Goal: Task Accomplishment & Management: Complete application form

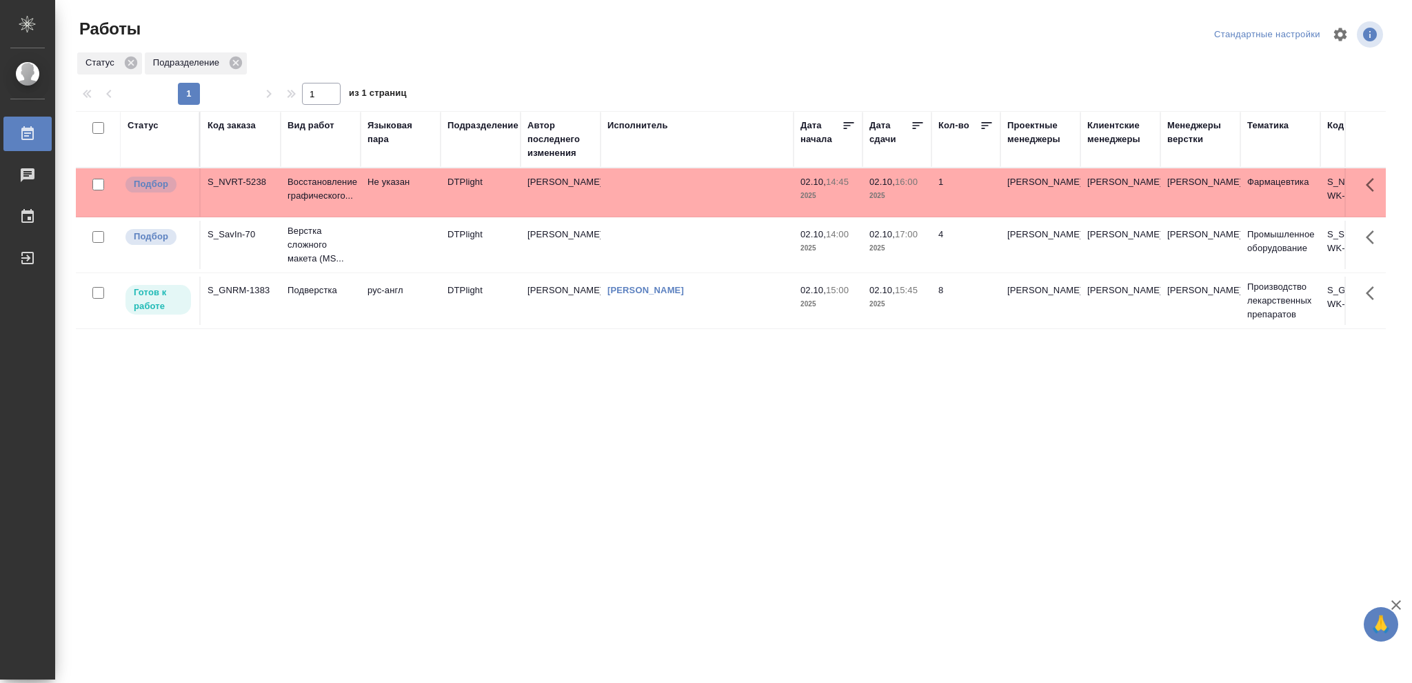
drag, startPoint x: 0, startPoint y: 0, endPoint x: 574, endPoint y: 306, distance: 650.9
click at [574, 306] on td "[PERSON_NAME]" at bounding box center [561, 301] width 80 height 48
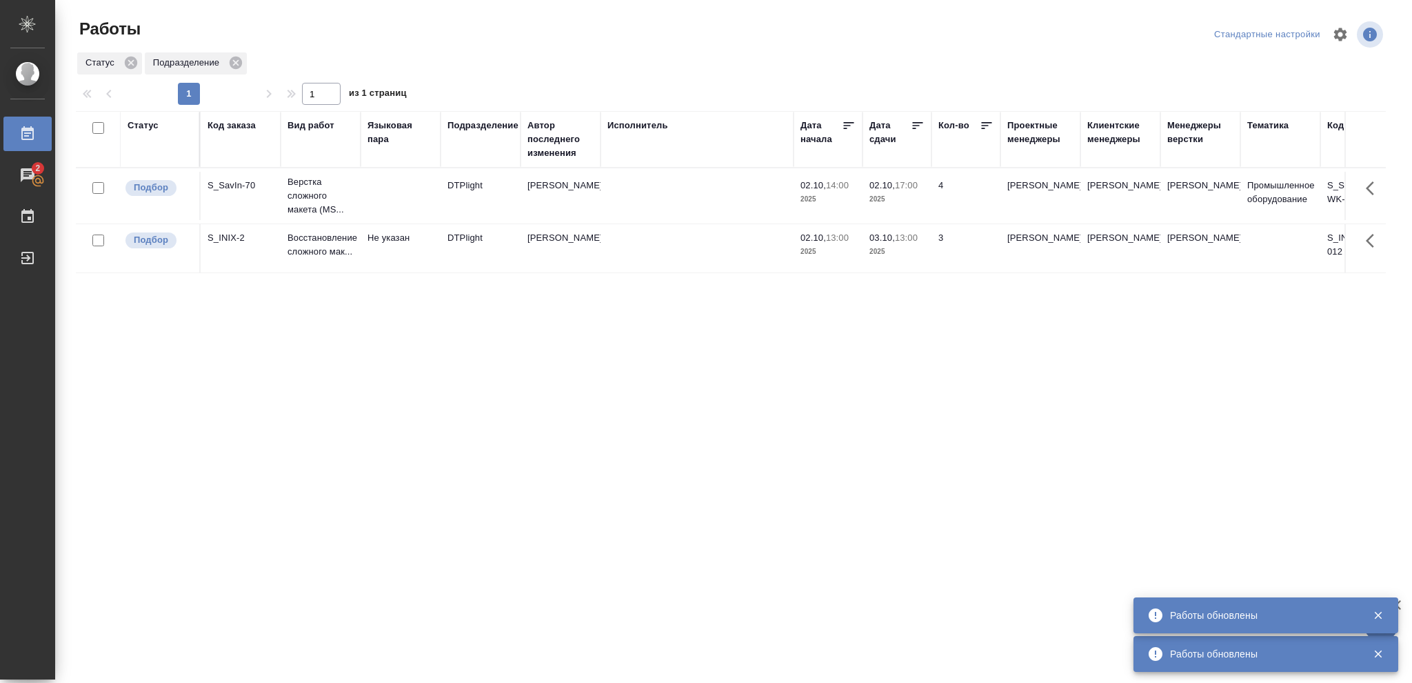
click at [139, 126] on div "Статус" at bounding box center [143, 126] width 31 height 14
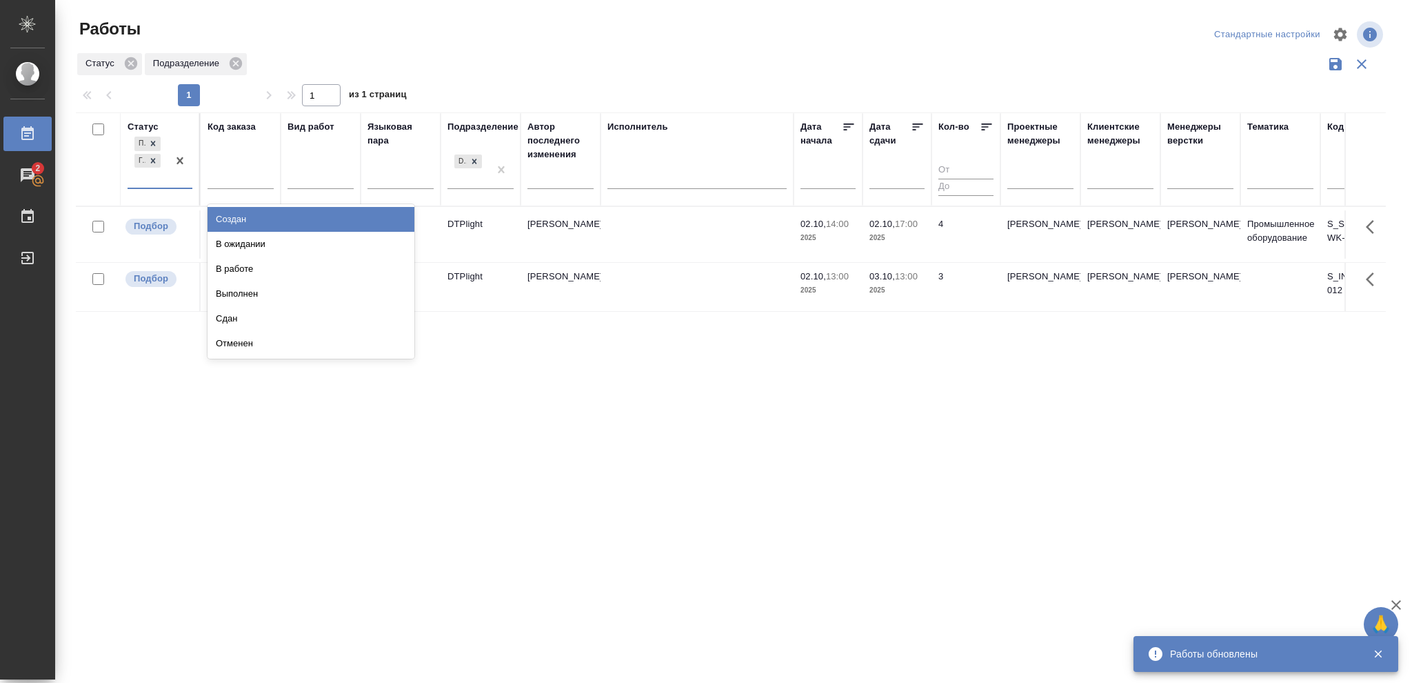
click at [156, 170] on div "Подбор Готов к работе" at bounding box center [148, 161] width 40 height 54
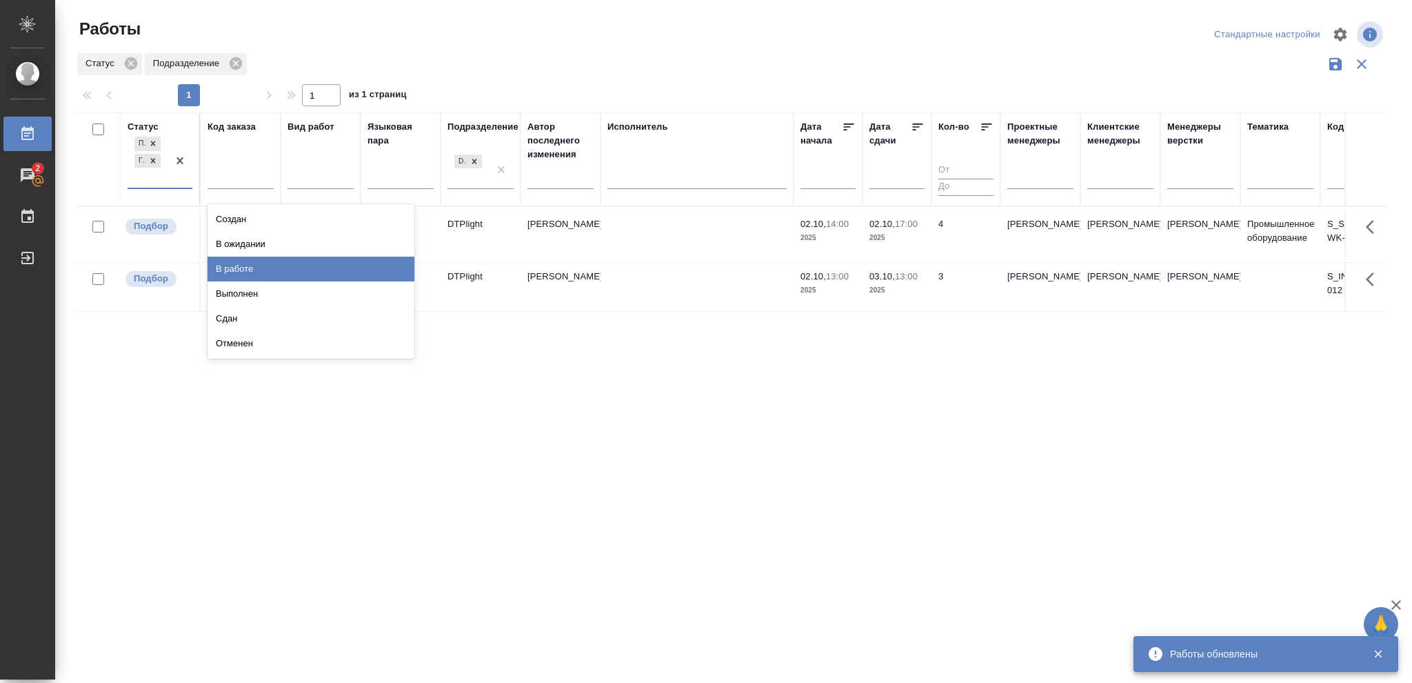
click at [239, 261] on div "В работе" at bounding box center [311, 269] width 207 height 25
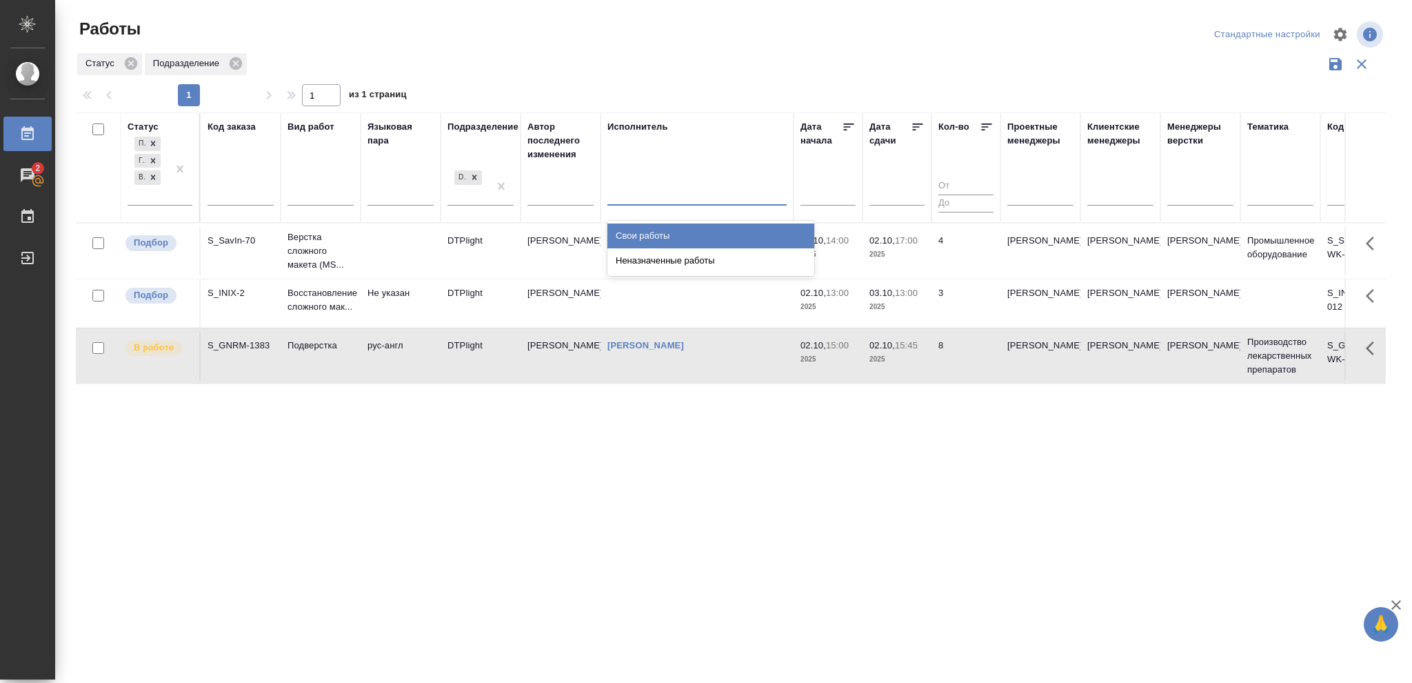
click at [653, 196] on div at bounding box center [697, 191] width 179 height 20
click at [656, 230] on div "Свои работы" at bounding box center [711, 235] width 207 height 25
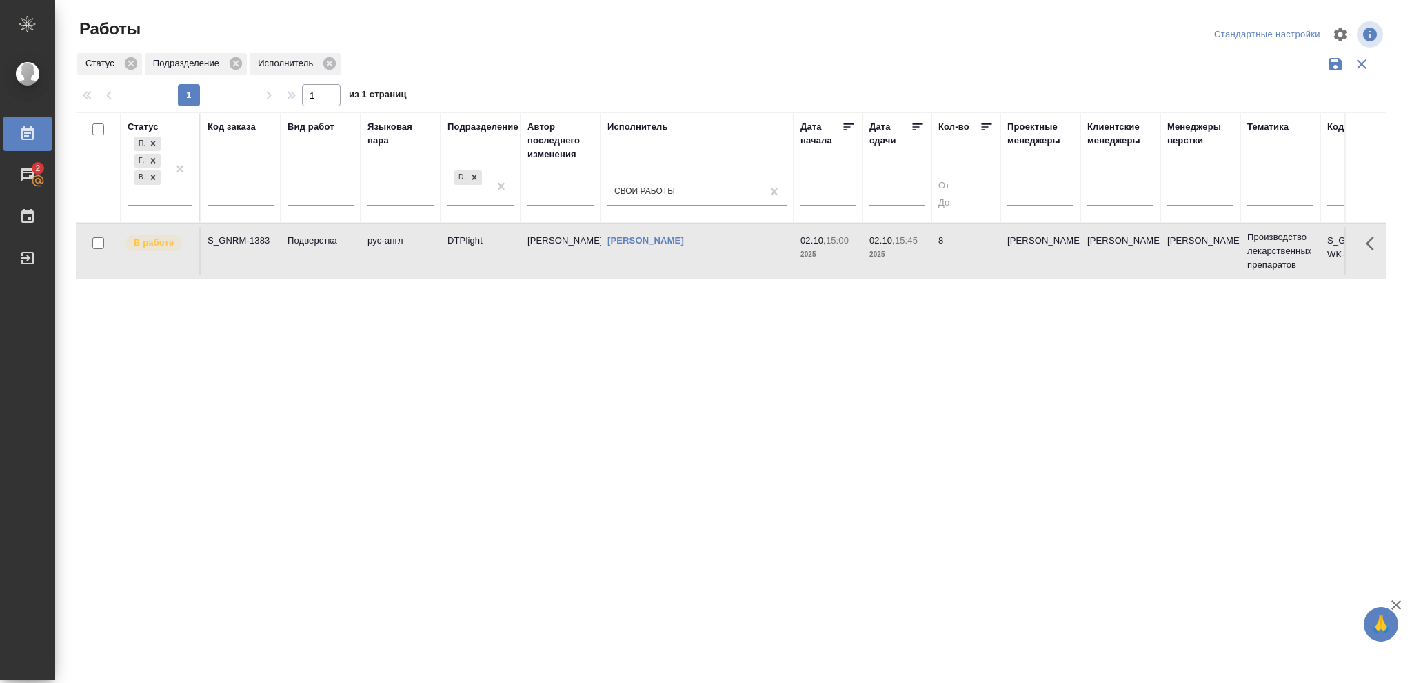
click at [908, 260] on p "2025" at bounding box center [897, 255] width 55 height 14
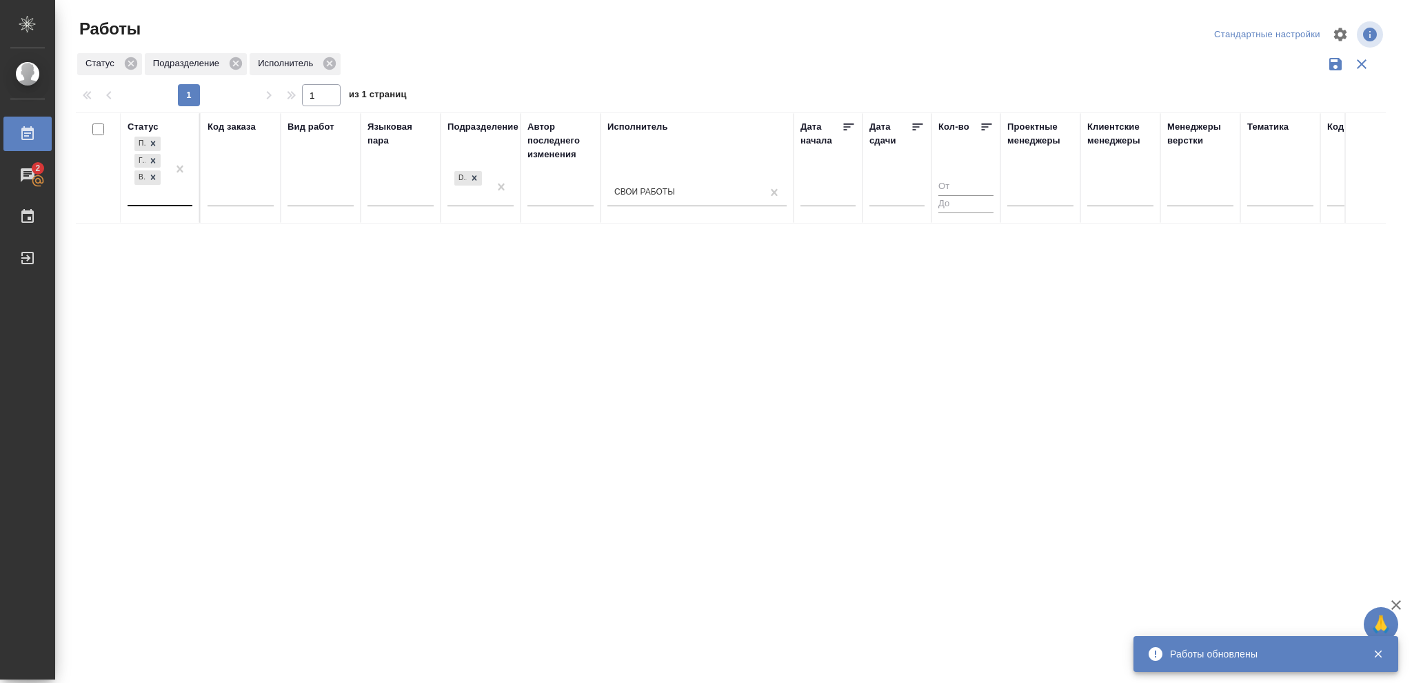
click at [150, 199] on div "Подбор Готов к работе В работе" at bounding box center [148, 169] width 40 height 71
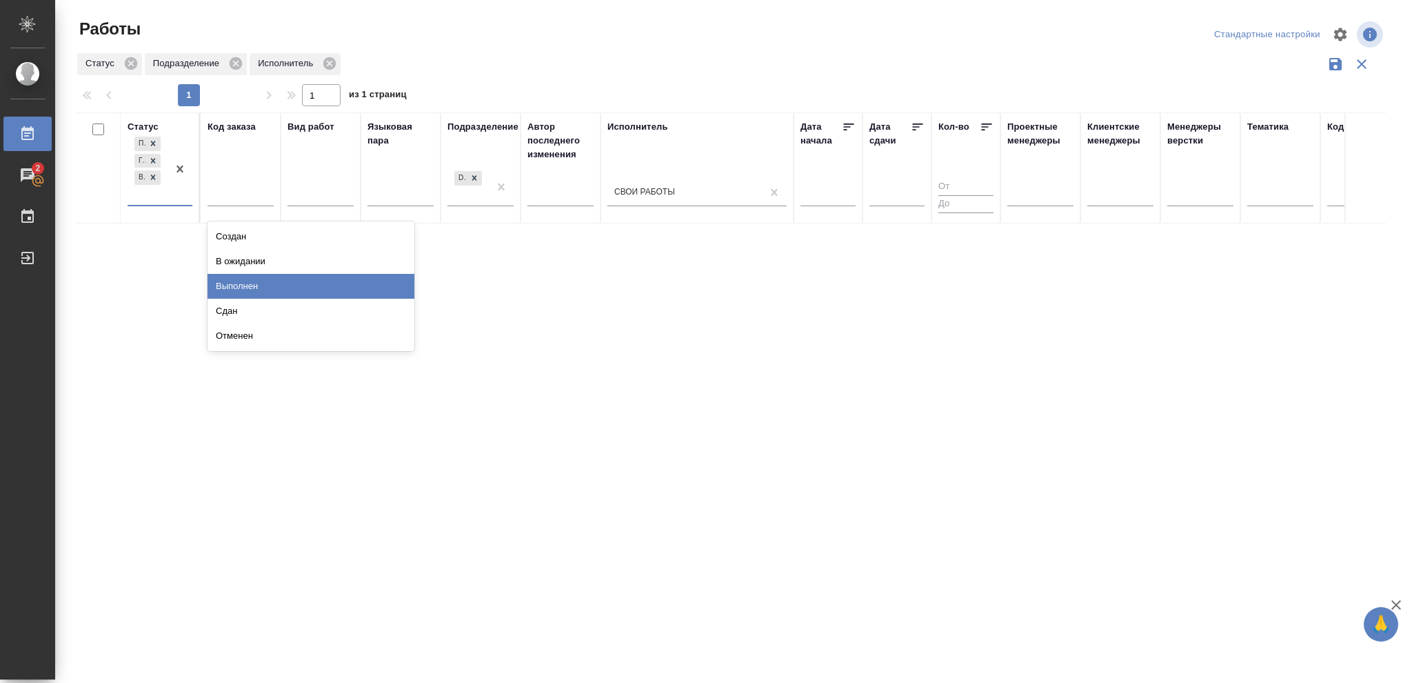
drag, startPoint x: 254, startPoint y: 281, endPoint x: 282, endPoint y: 287, distance: 28.9
click at [255, 281] on div "Выполнен" at bounding box center [311, 286] width 207 height 25
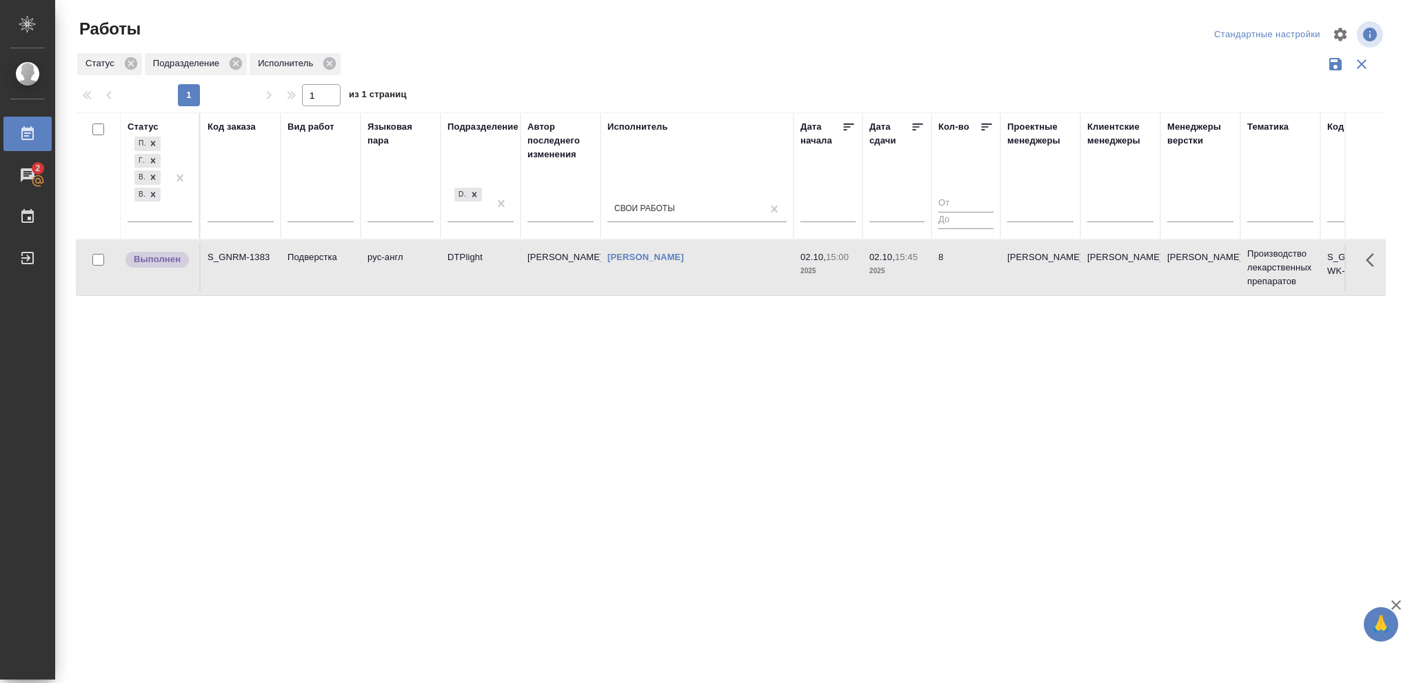
click at [899, 281] on td "02.10, 15:45 2025" at bounding box center [897, 267] width 69 height 48
click at [174, 212] on div at bounding box center [180, 178] width 25 height 88
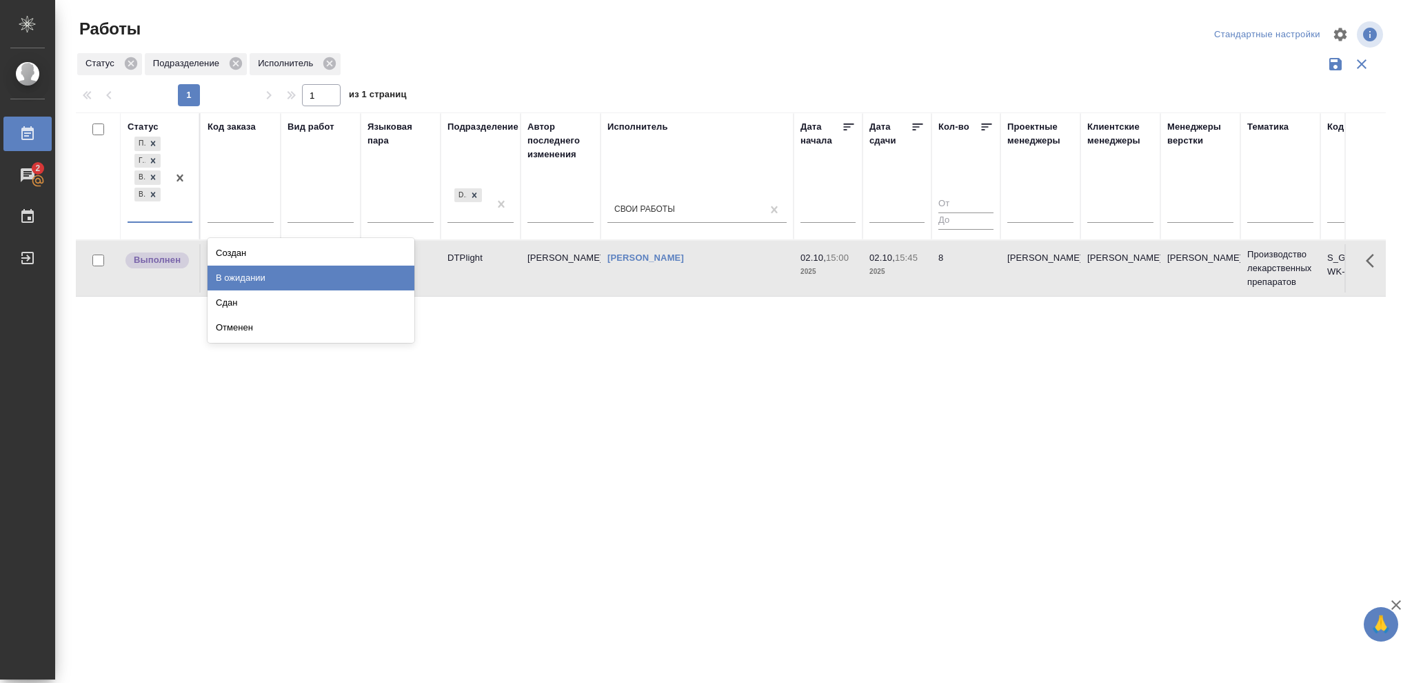
drag, startPoint x: 280, startPoint y: 277, endPoint x: 179, endPoint y: 206, distance: 123.2
click at [278, 275] on div "В ожидании" at bounding box center [311, 277] width 207 height 25
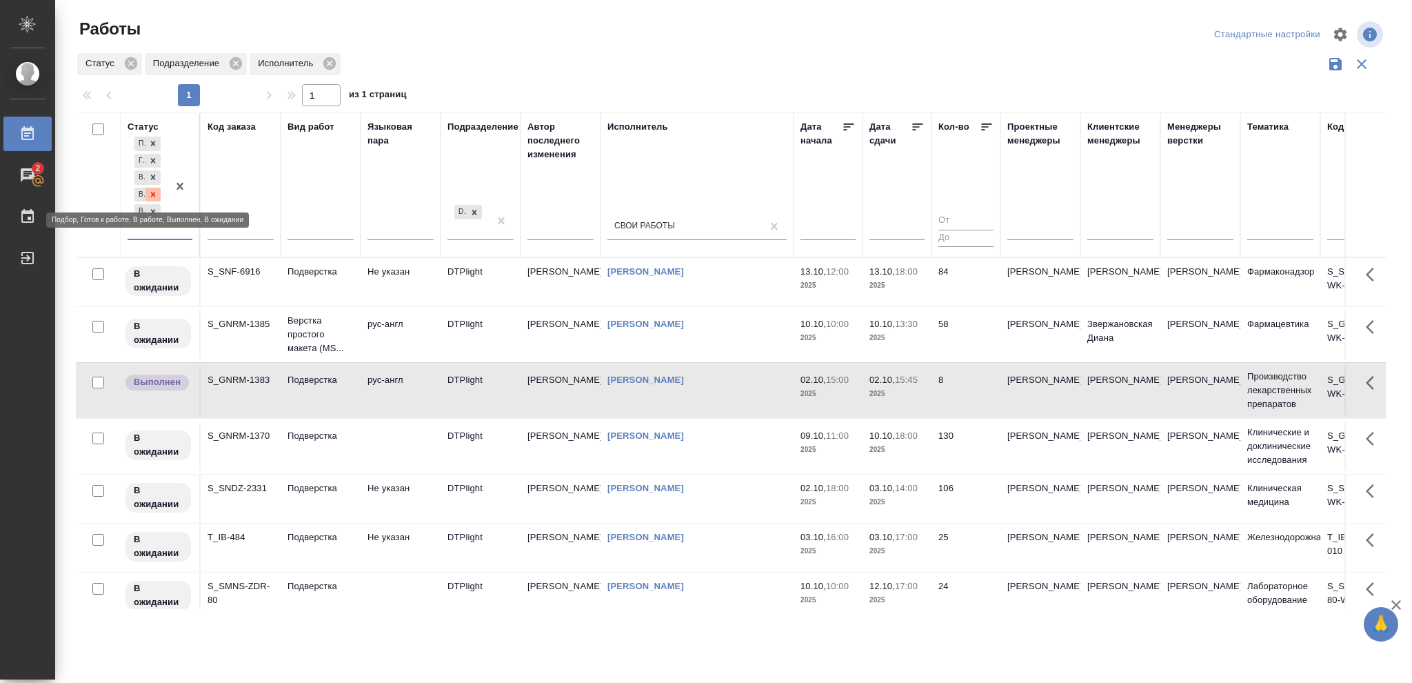
click at [155, 193] on icon at bounding box center [153, 194] width 5 height 5
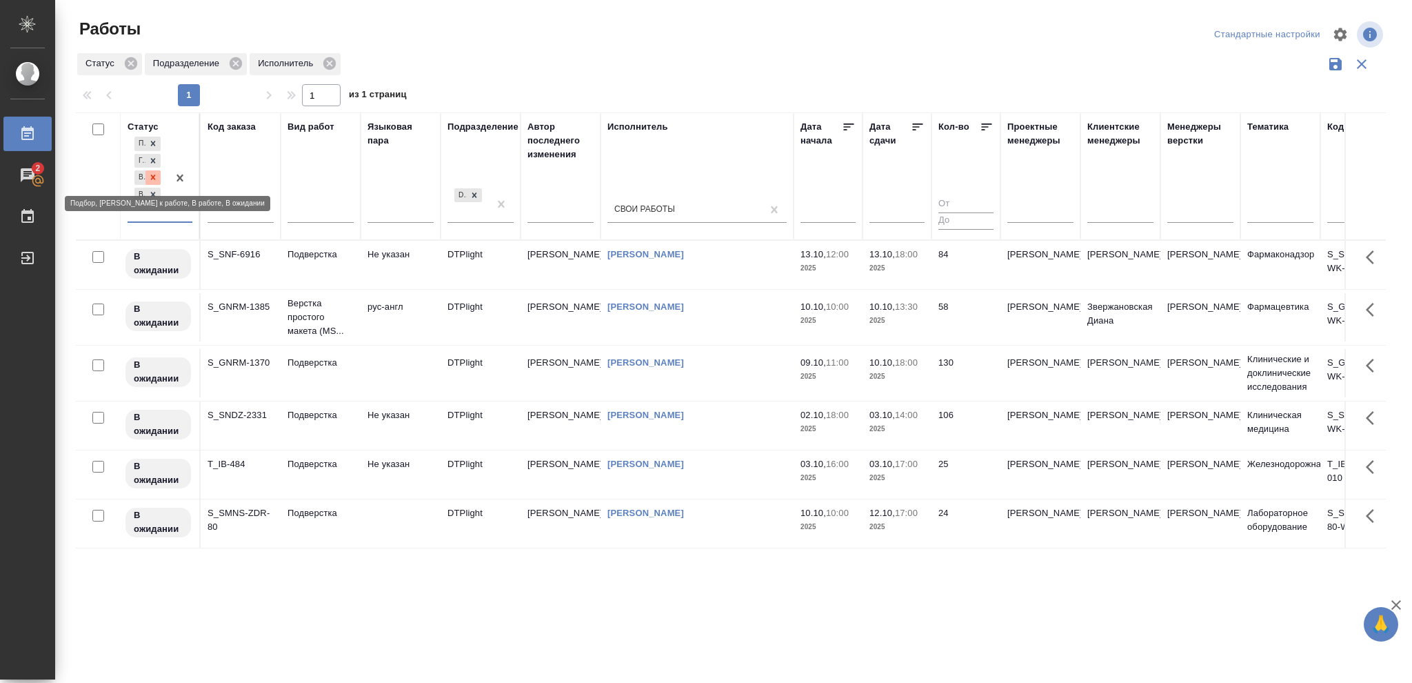
click at [156, 178] on icon at bounding box center [153, 177] width 10 height 10
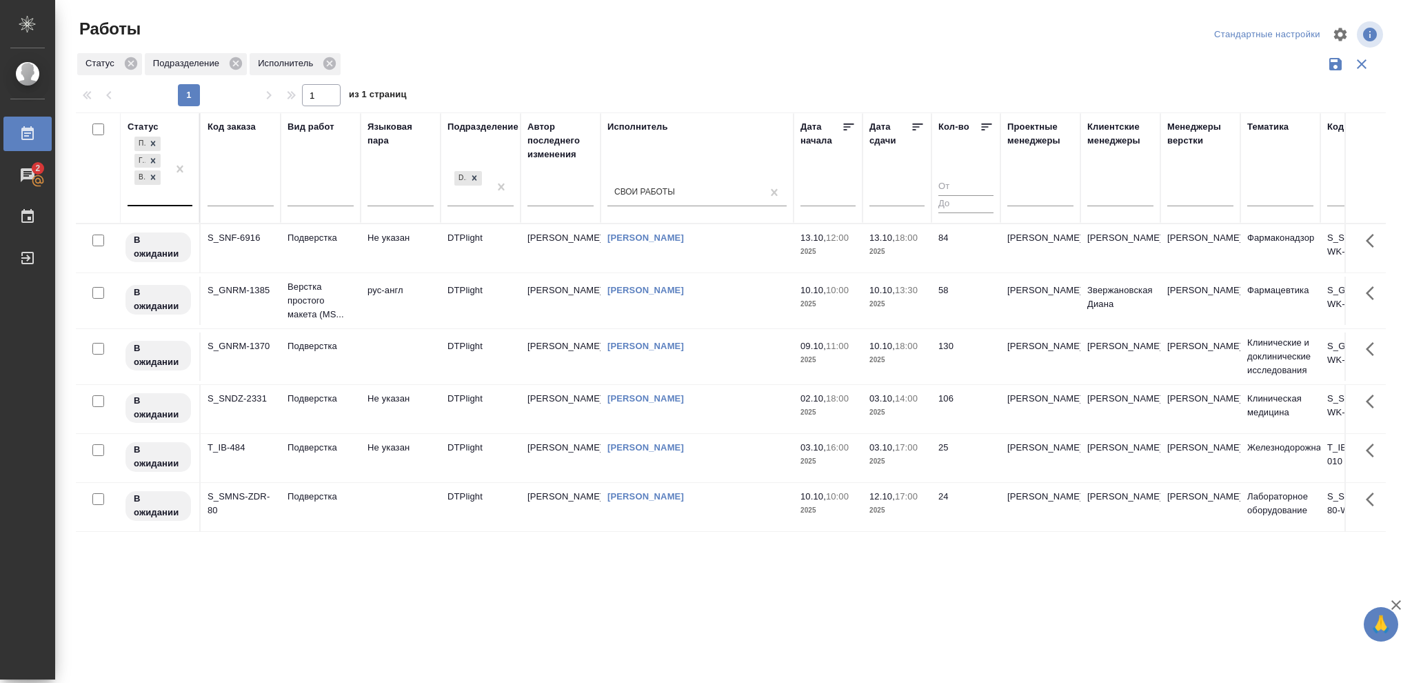
click at [919, 124] on icon at bounding box center [918, 126] width 10 height 7
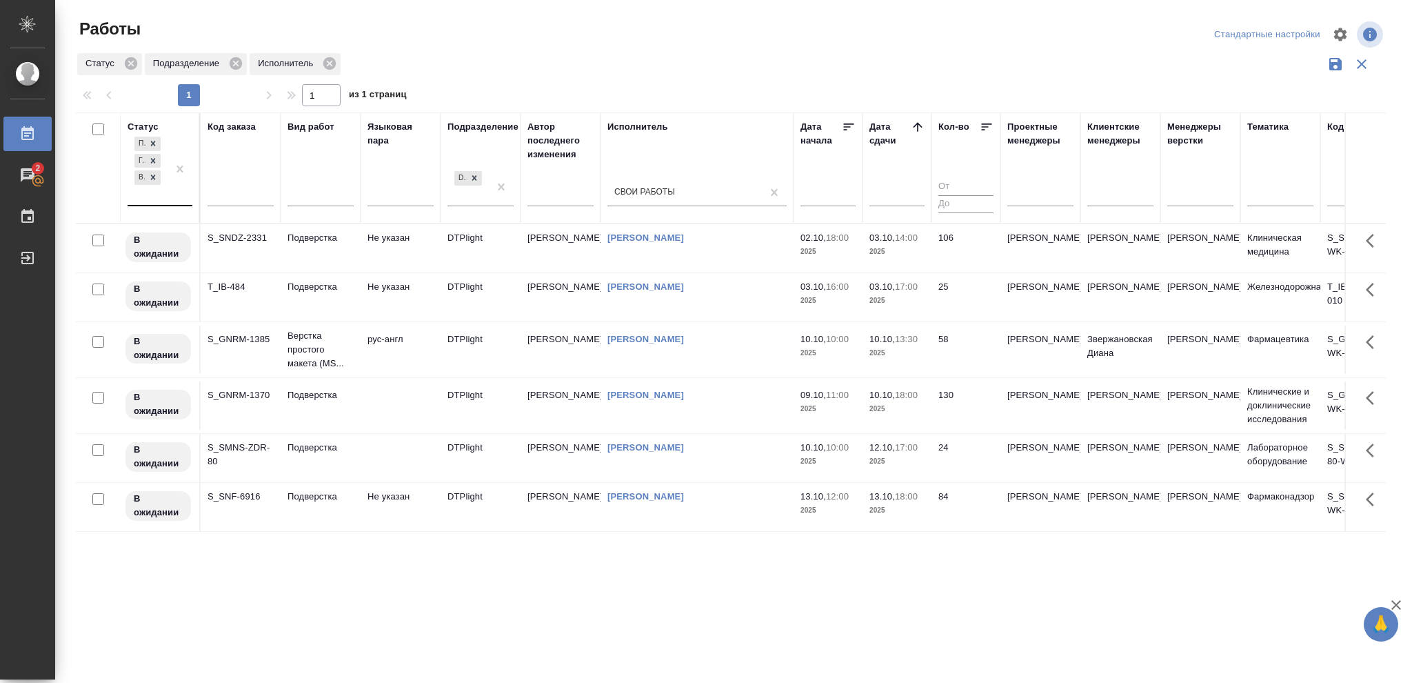
click at [964, 249] on td "106" at bounding box center [966, 248] width 69 height 48
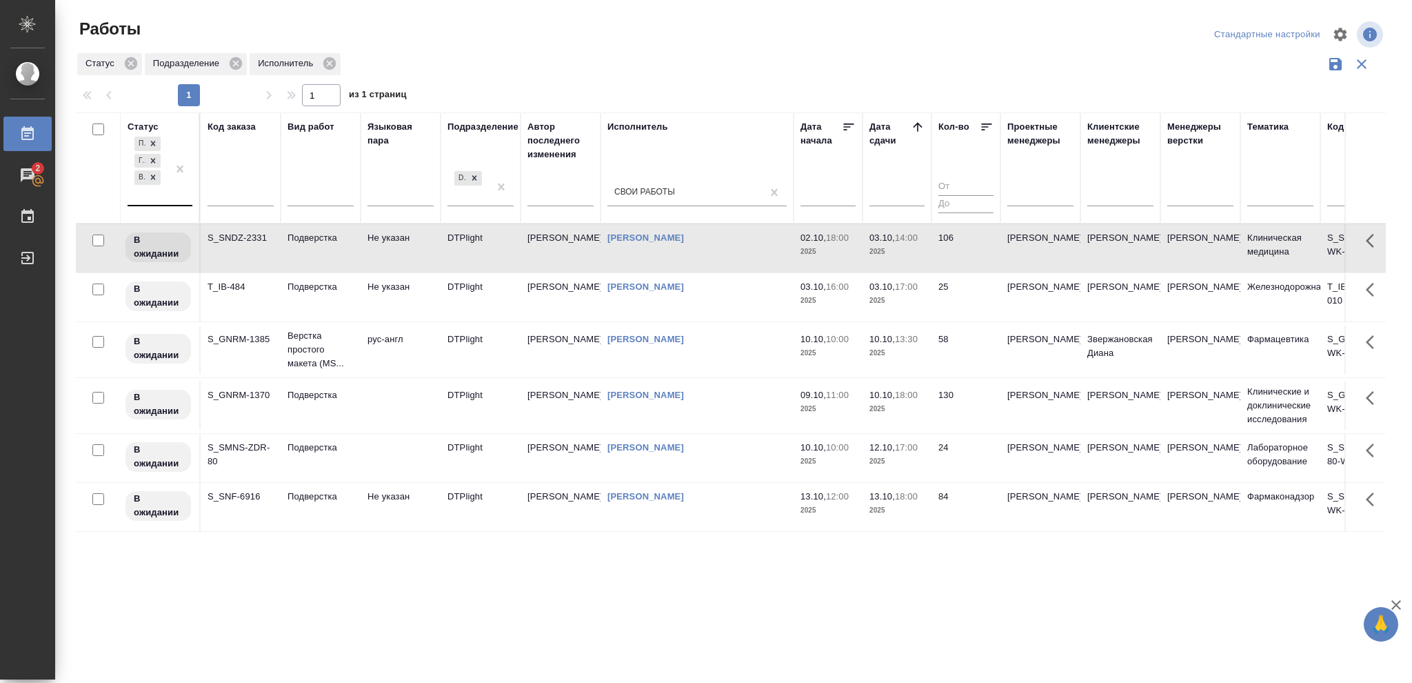
click at [964, 249] on td "106" at bounding box center [966, 248] width 69 height 48
click at [155, 177] on icon at bounding box center [153, 177] width 10 height 10
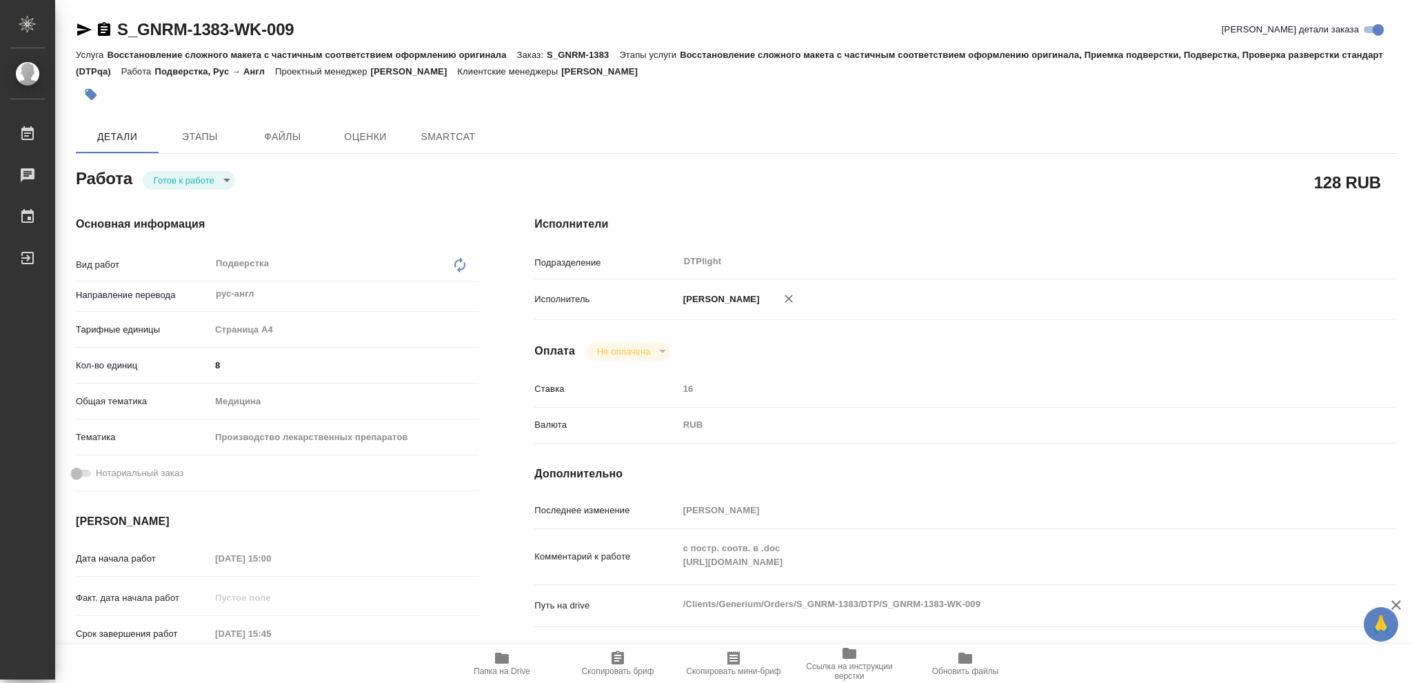
type textarea "x"
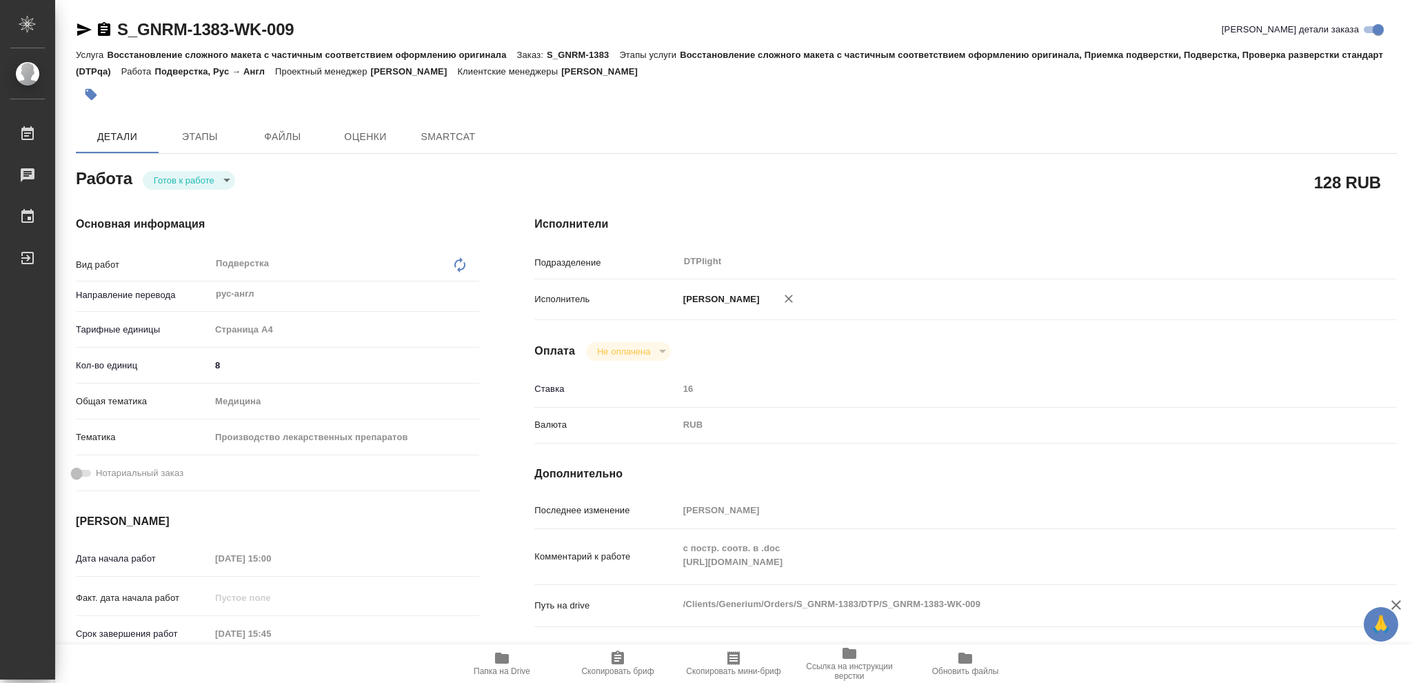
type textarea "x"
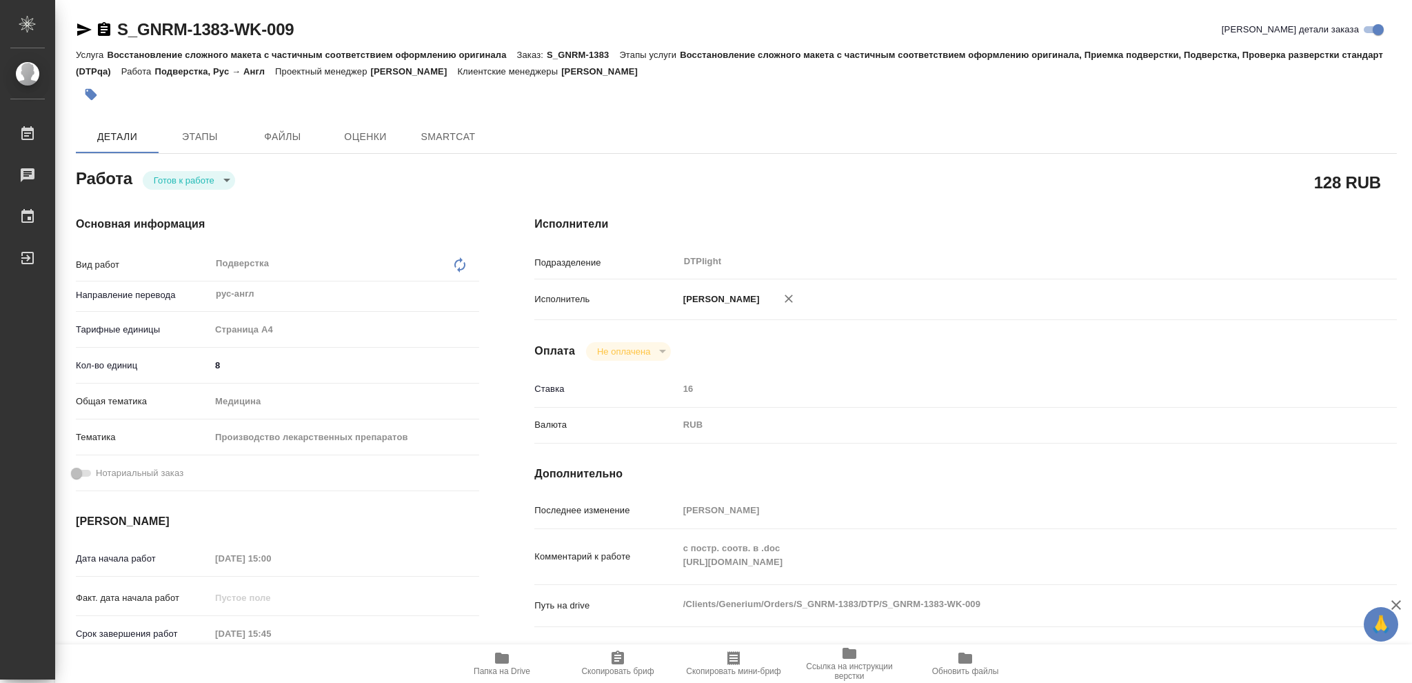
type textarea "x"
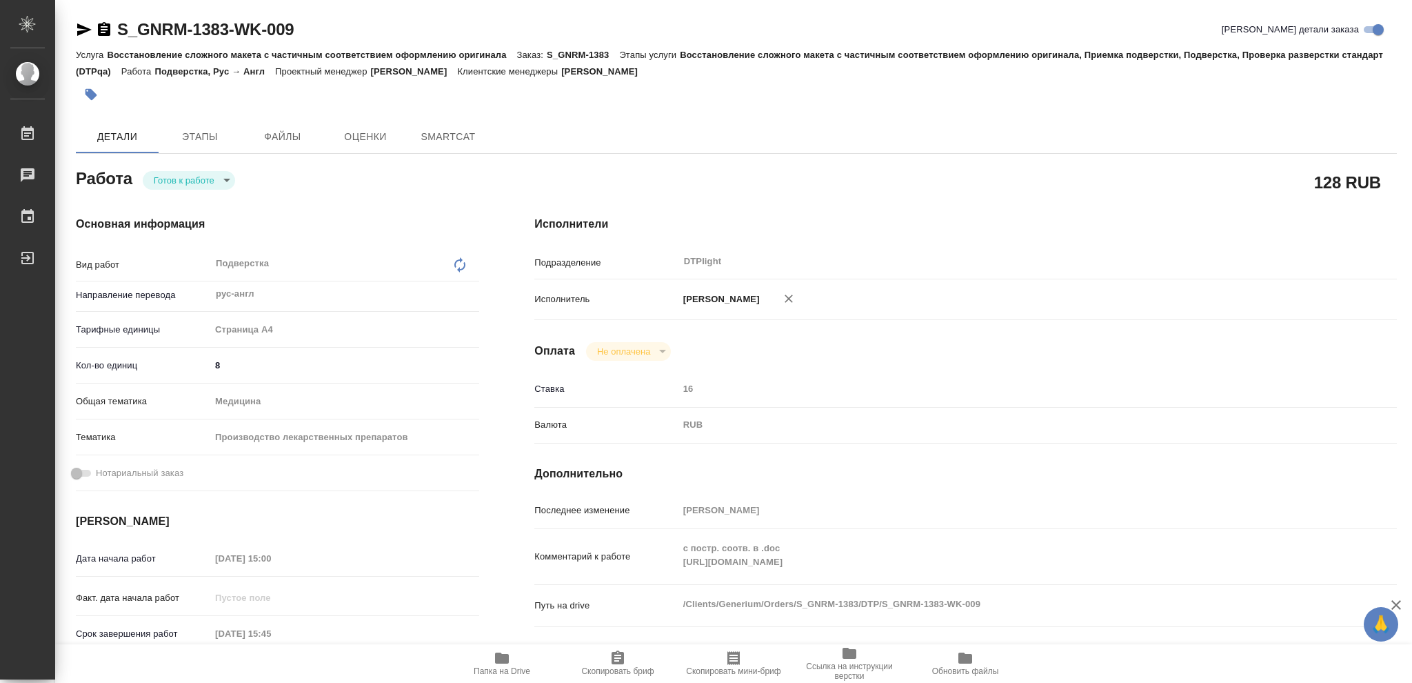
type textarea "x"
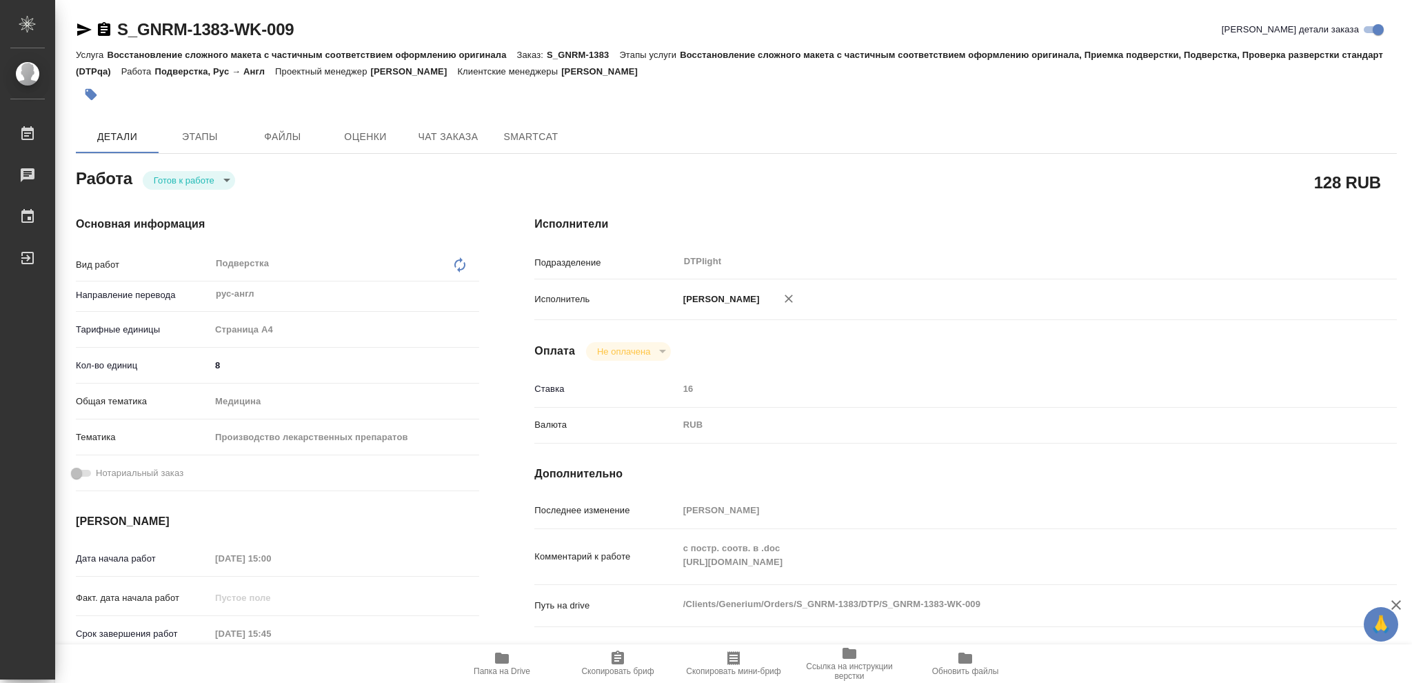
type textarea "x"
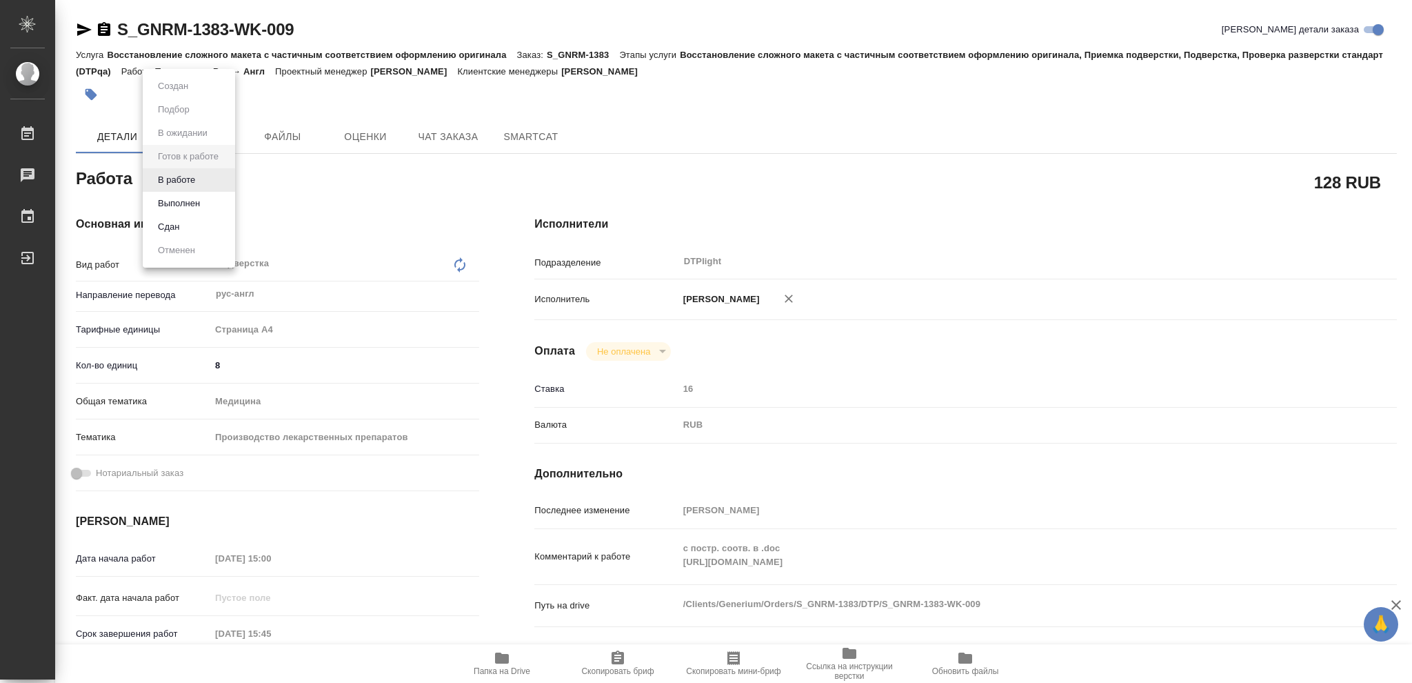
click at [221, 176] on body "🙏 .cls-1 fill:#fff; AWATERA Vasileva Olga Работы Чаты График Выйти S_GNRM-1383-…" at bounding box center [706, 341] width 1412 height 683
type textarea "x"
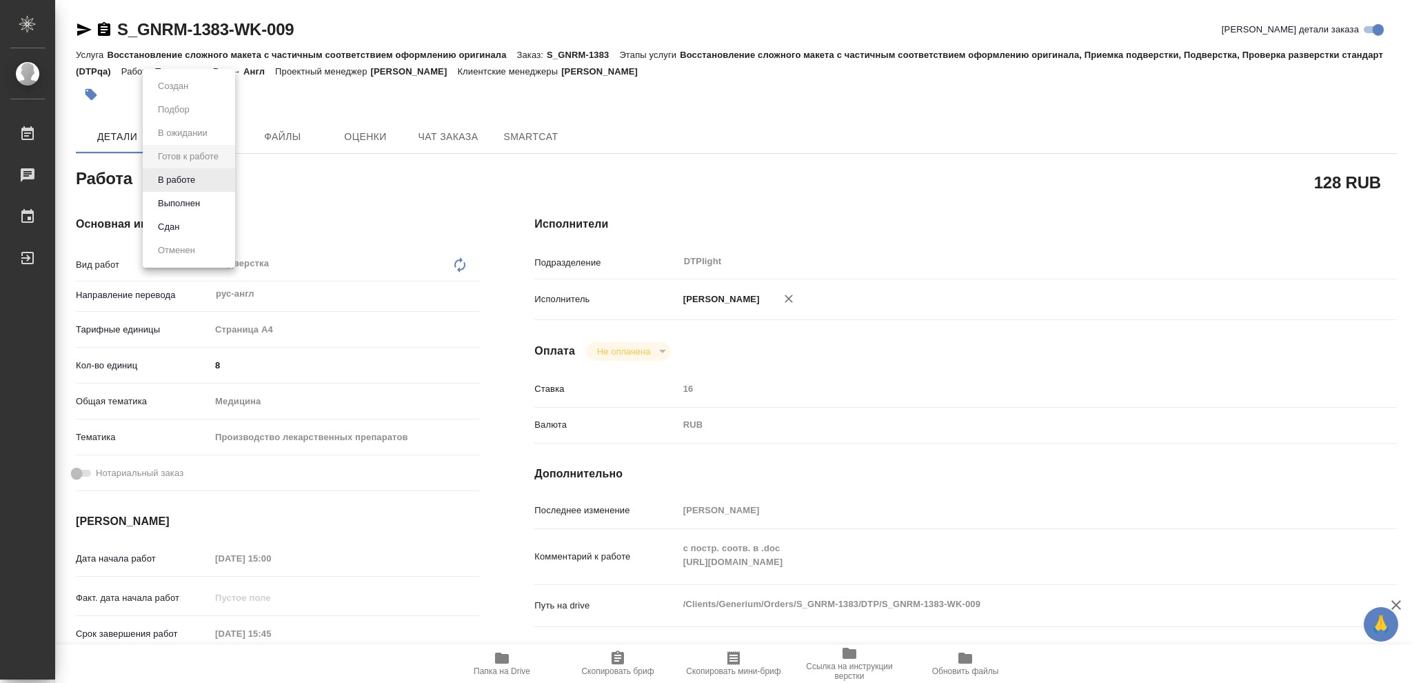
type textarea "x"
click at [221, 176] on li "В работе" at bounding box center [189, 179] width 92 height 23
type textarea "x"
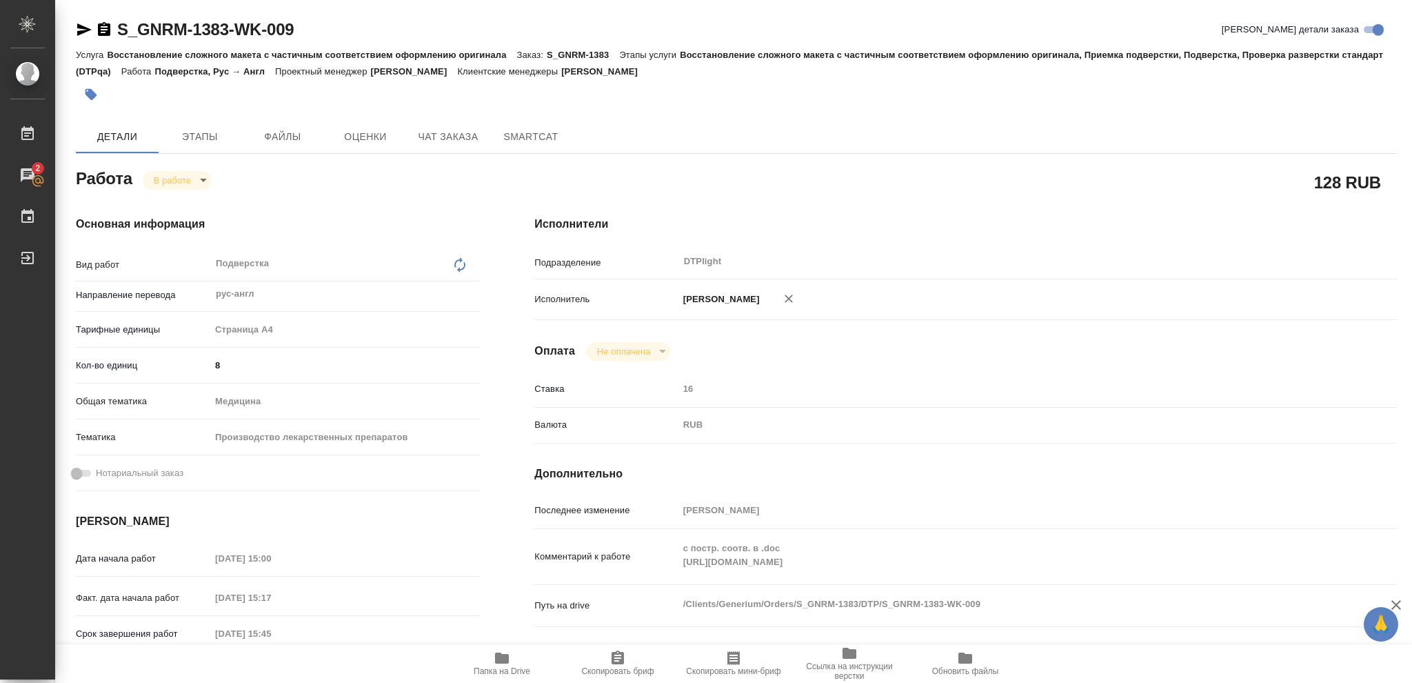
type textarea "x"
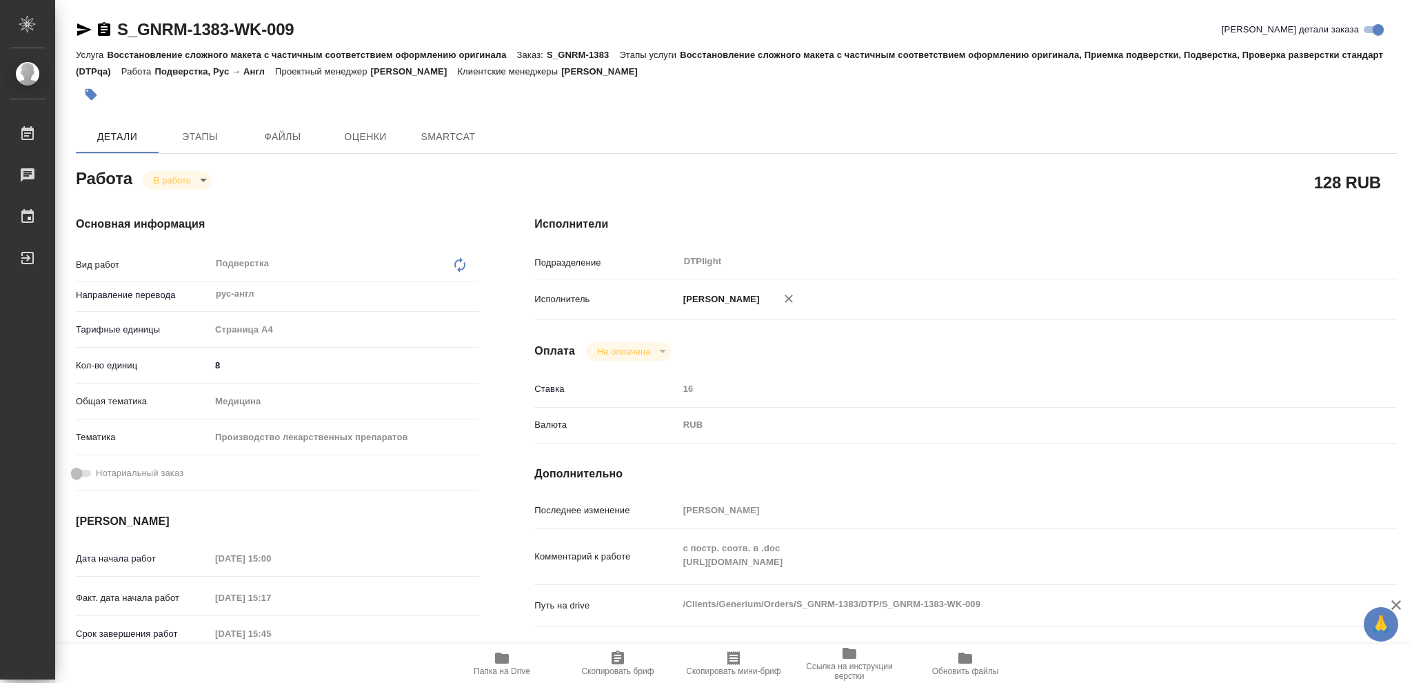
type textarea "x"
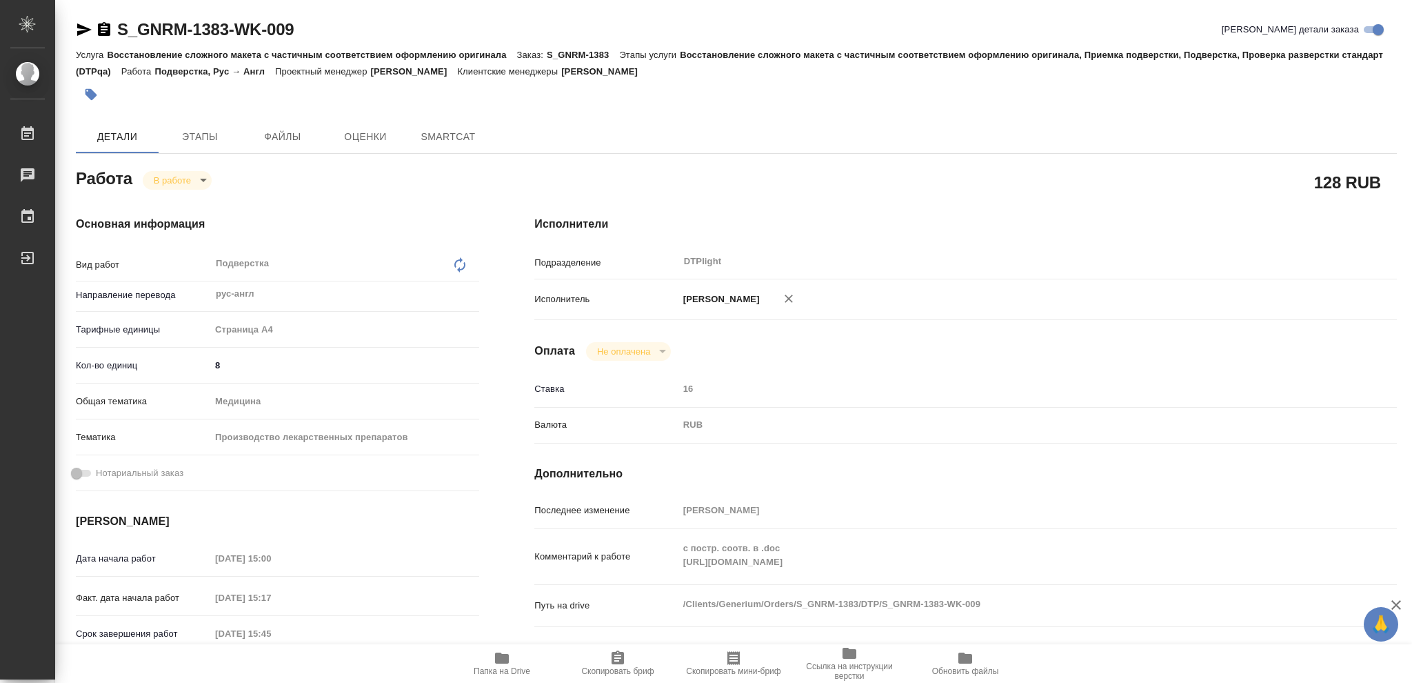
type textarea "x"
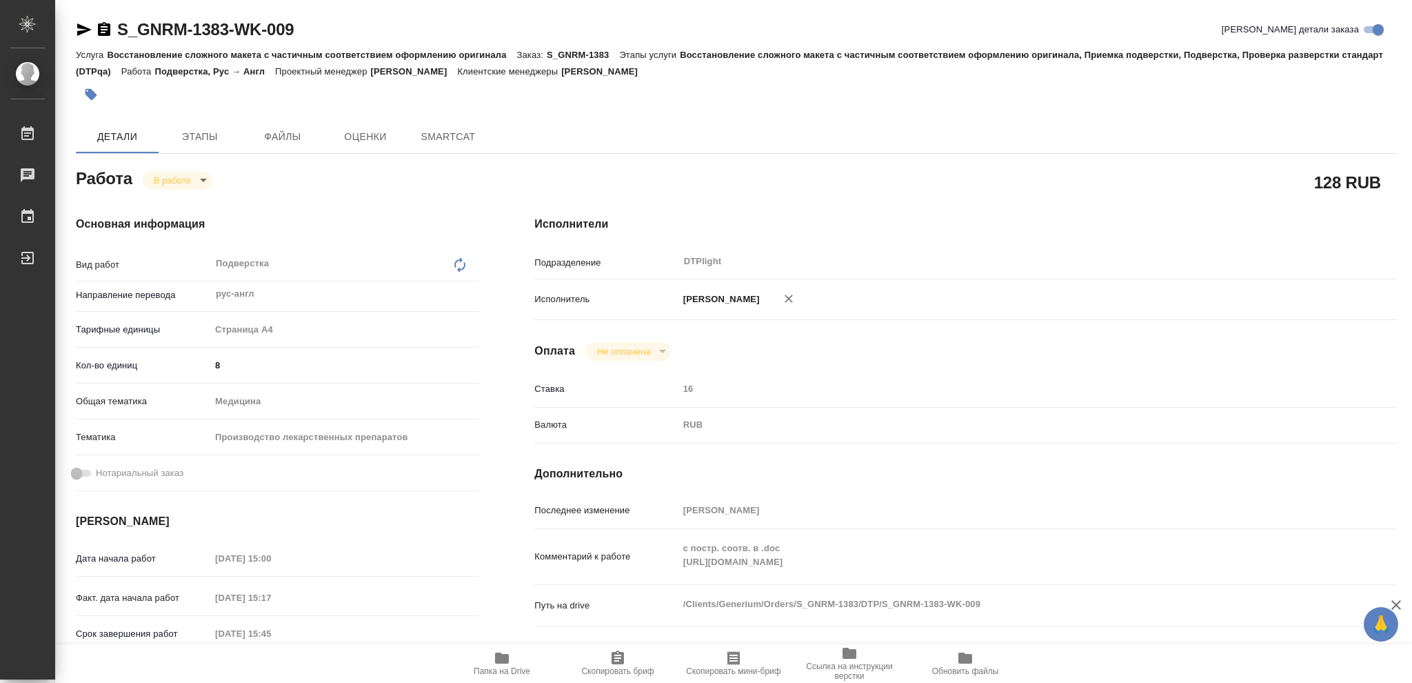
type textarea "x"
click at [498, 665] on icon "button" at bounding box center [502, 658] width 17 height 17
type textarea "x"
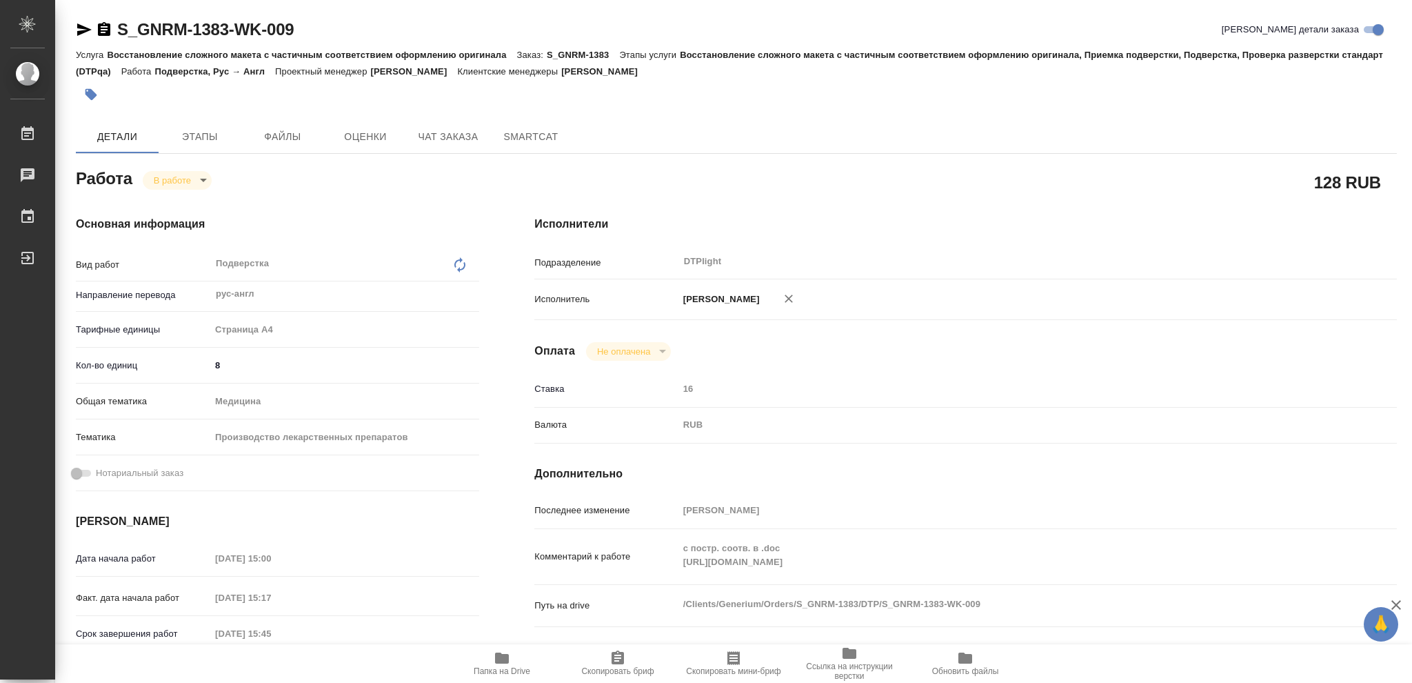
type textarea "x"
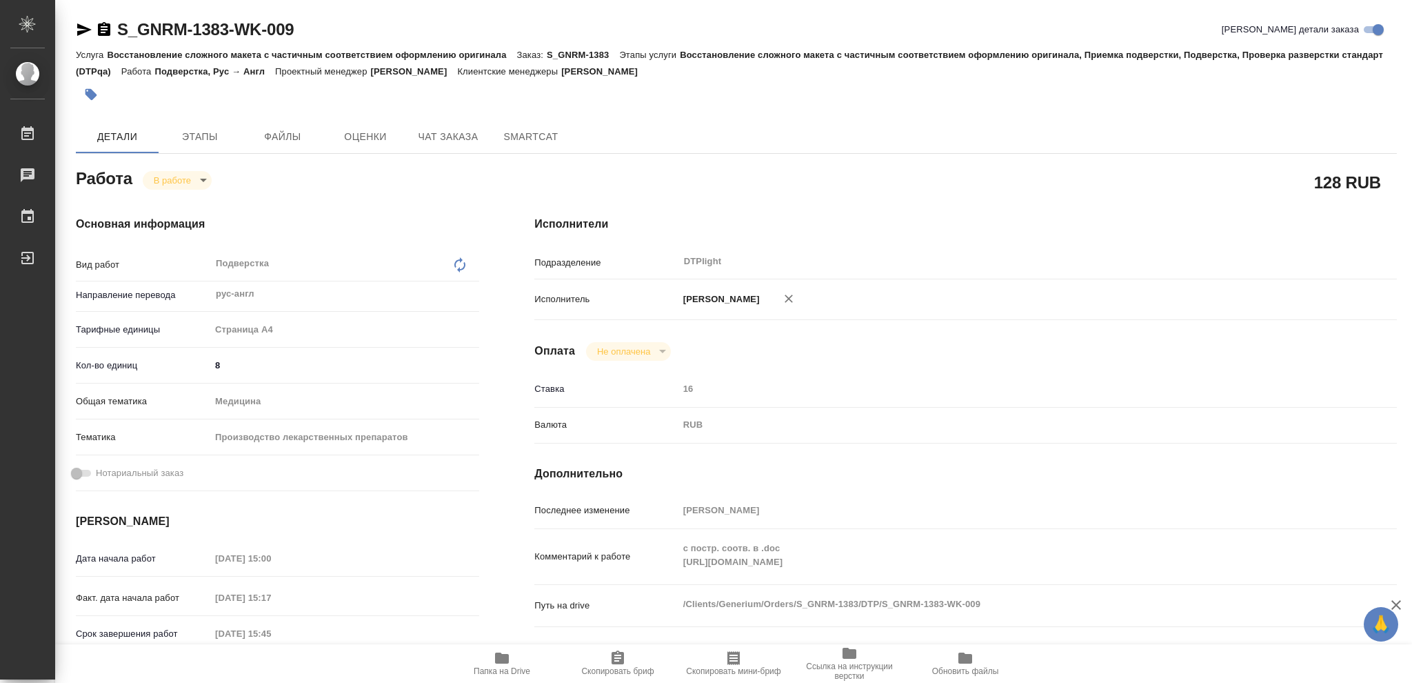
type textarea "x"
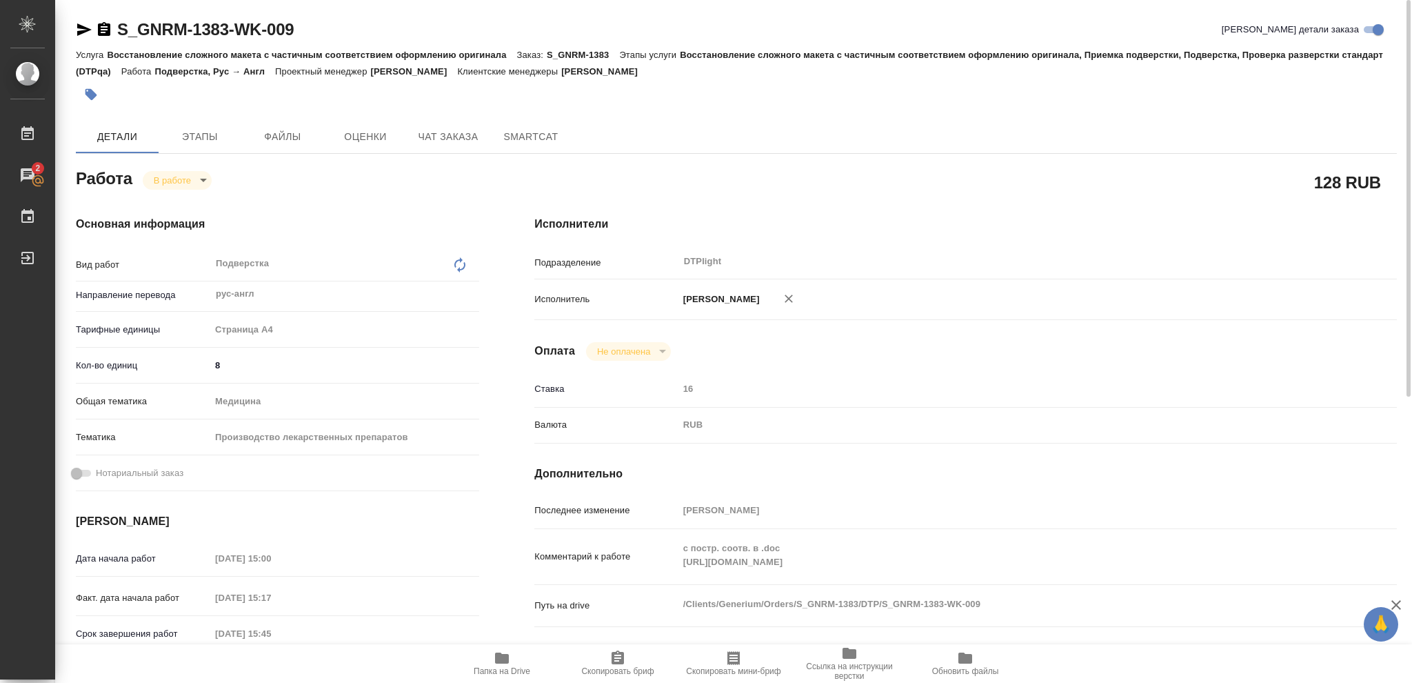
type textarea "x"
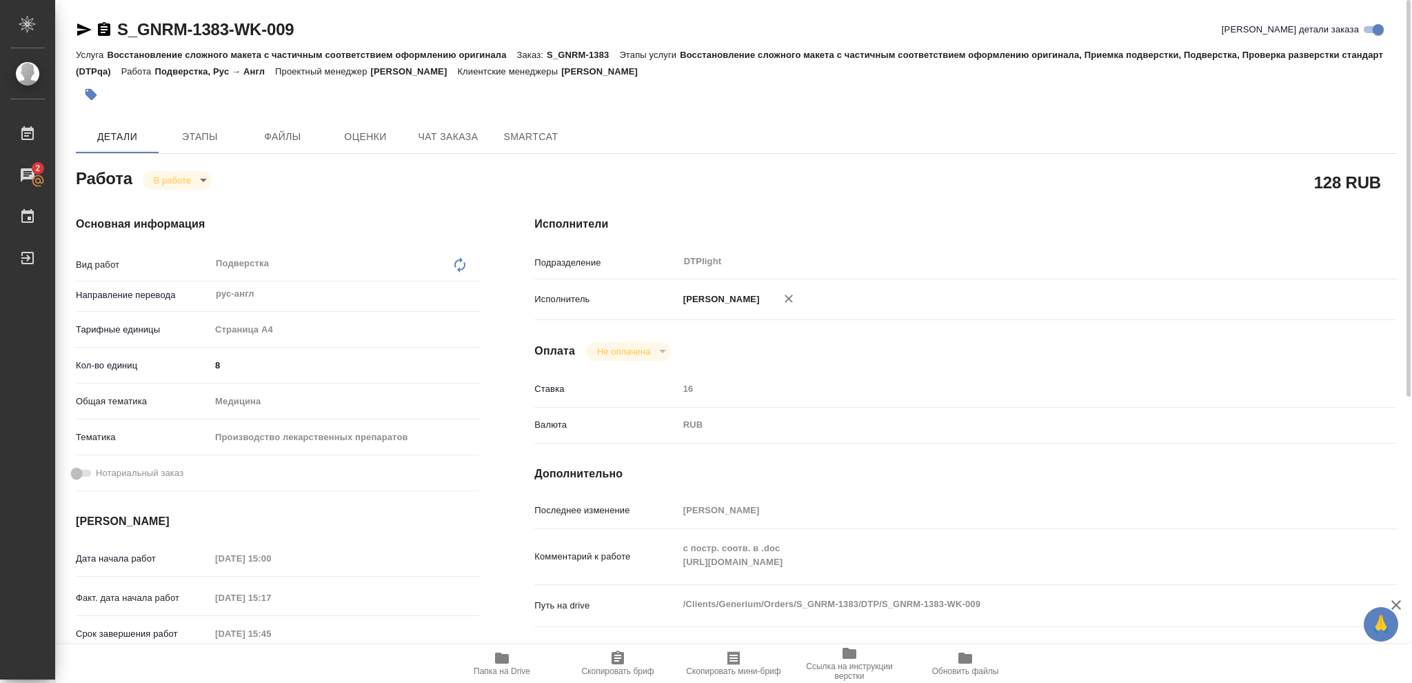
type textarea "x"
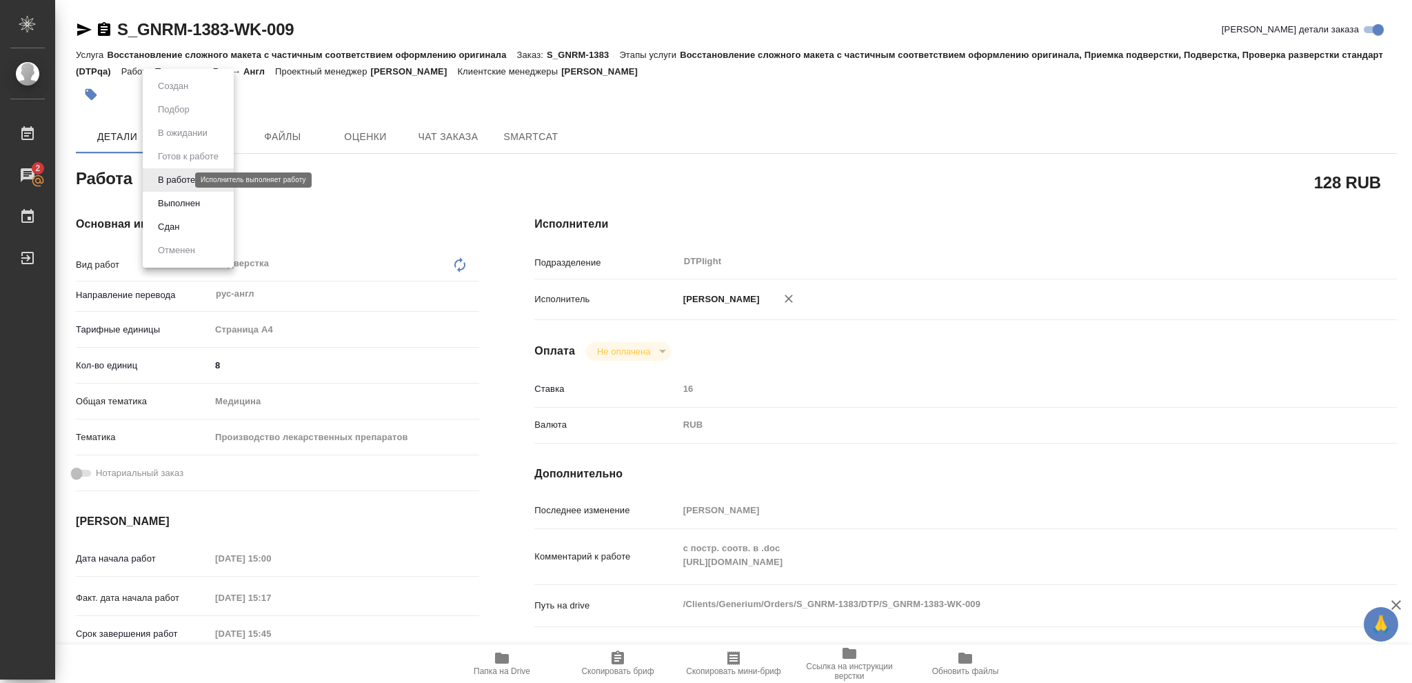
click at [182, 175] on body "🙏 .cls-1 fill:#fff; AWATERA Vasileva Olga Работы 2 Чаты График Выйти S_GNRM-138…" at bounding box center [706, 341] width 1412 height 683
click at [186, 208] on button "Выполнен" at bounding box center [179, 203] width 50 height 15
type textarea "x"
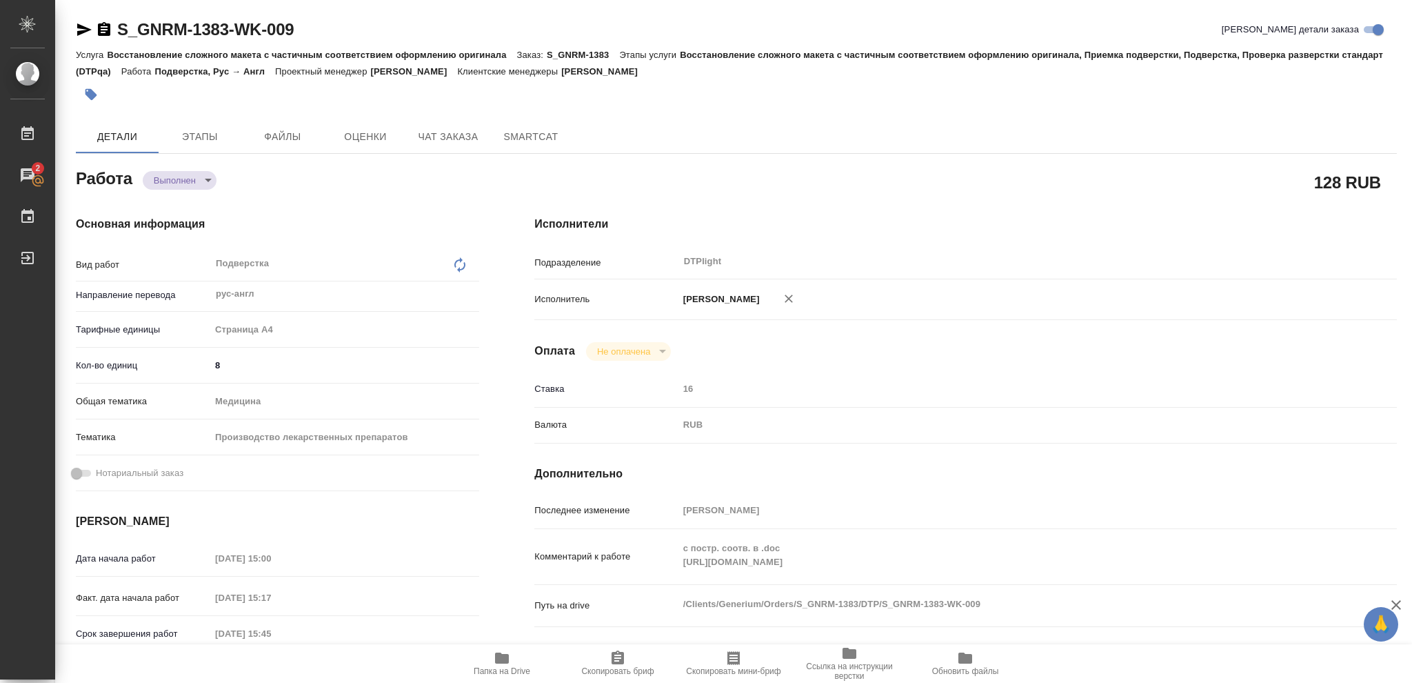
type textarea "x"
click at [82, 26] on icon "button" at bounding box center [84, 29] width 17 height 17
type textarea "x"
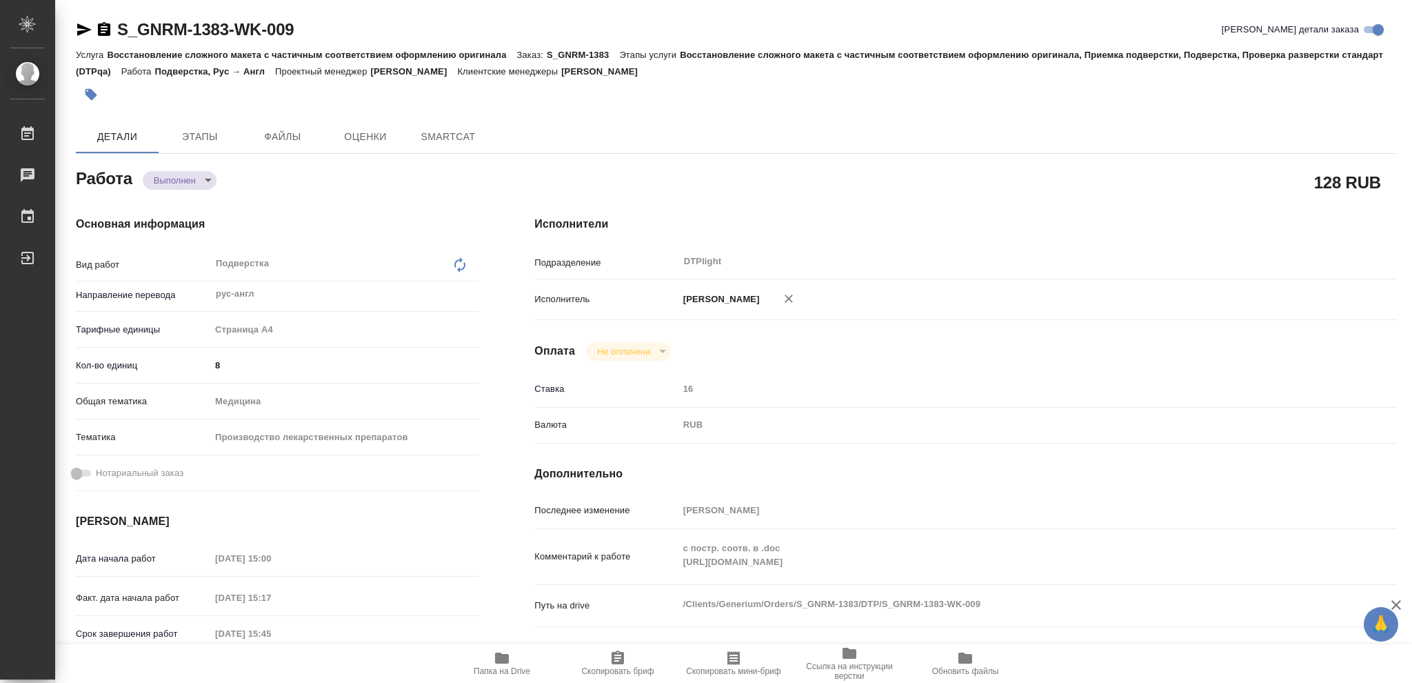
type textarea "x"
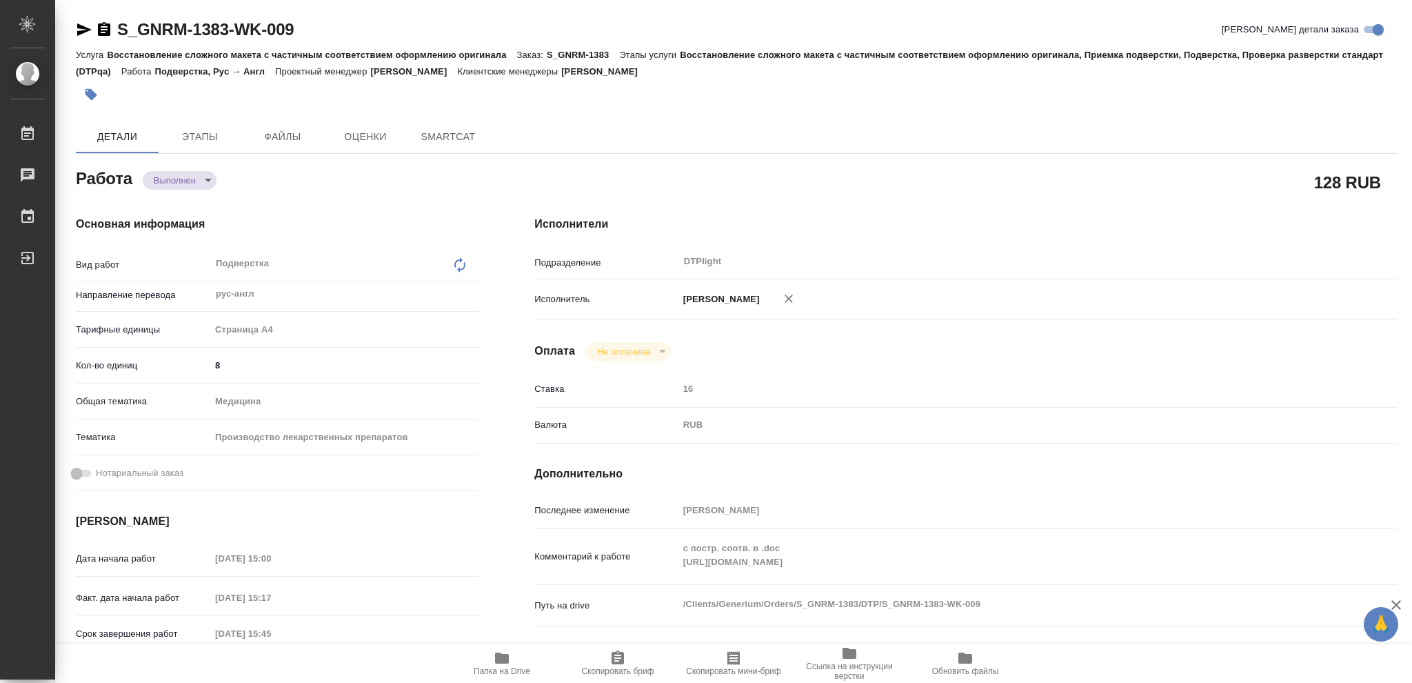
type textarea "x"
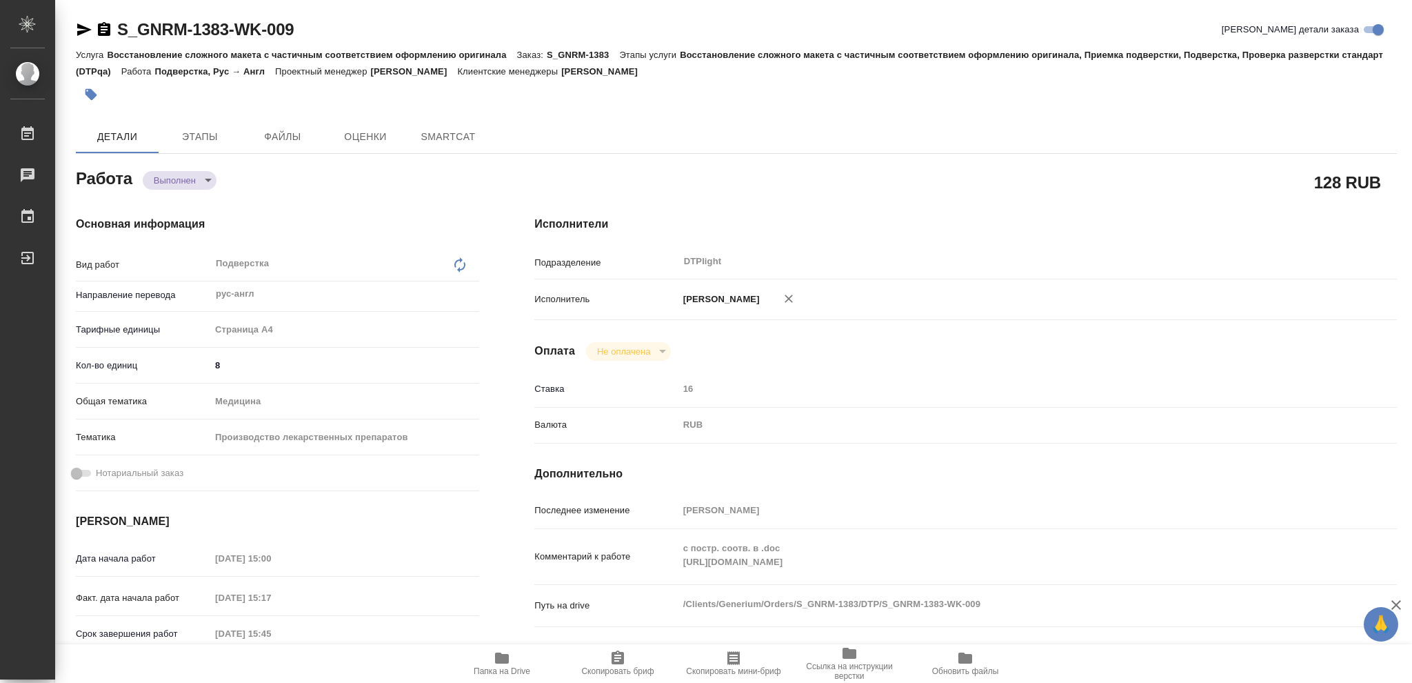
type textarea "x"
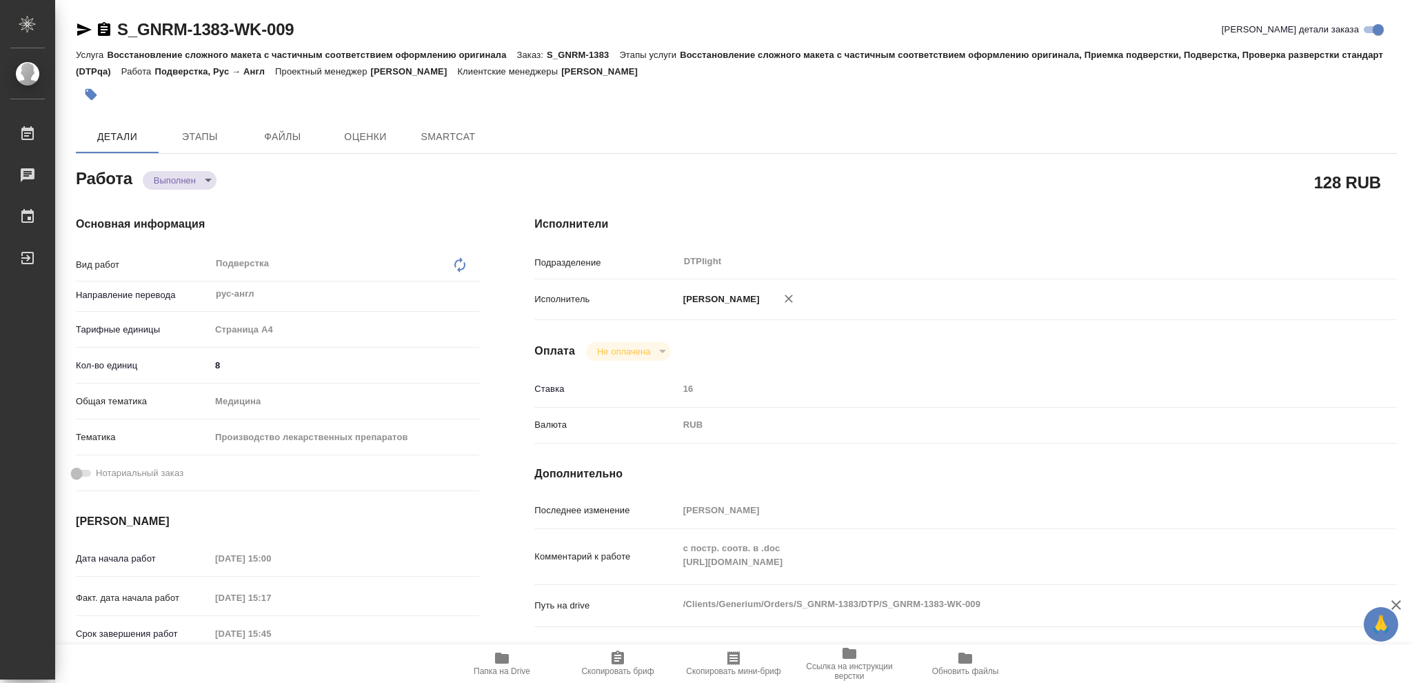
type textarea "x"
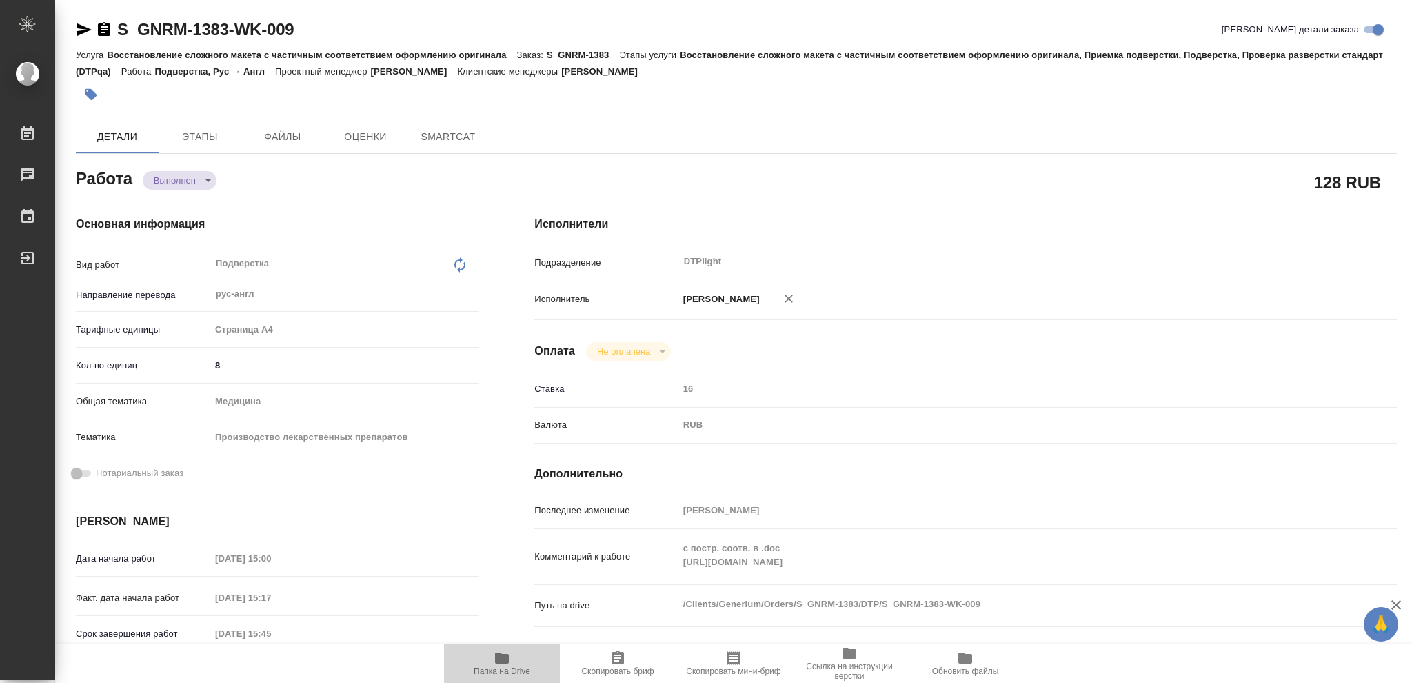
type textarea "x"
click at [510, 667] on span "Папка на Drive" at bounding box center [502, 671] width 57 height 10
type textarea "x"
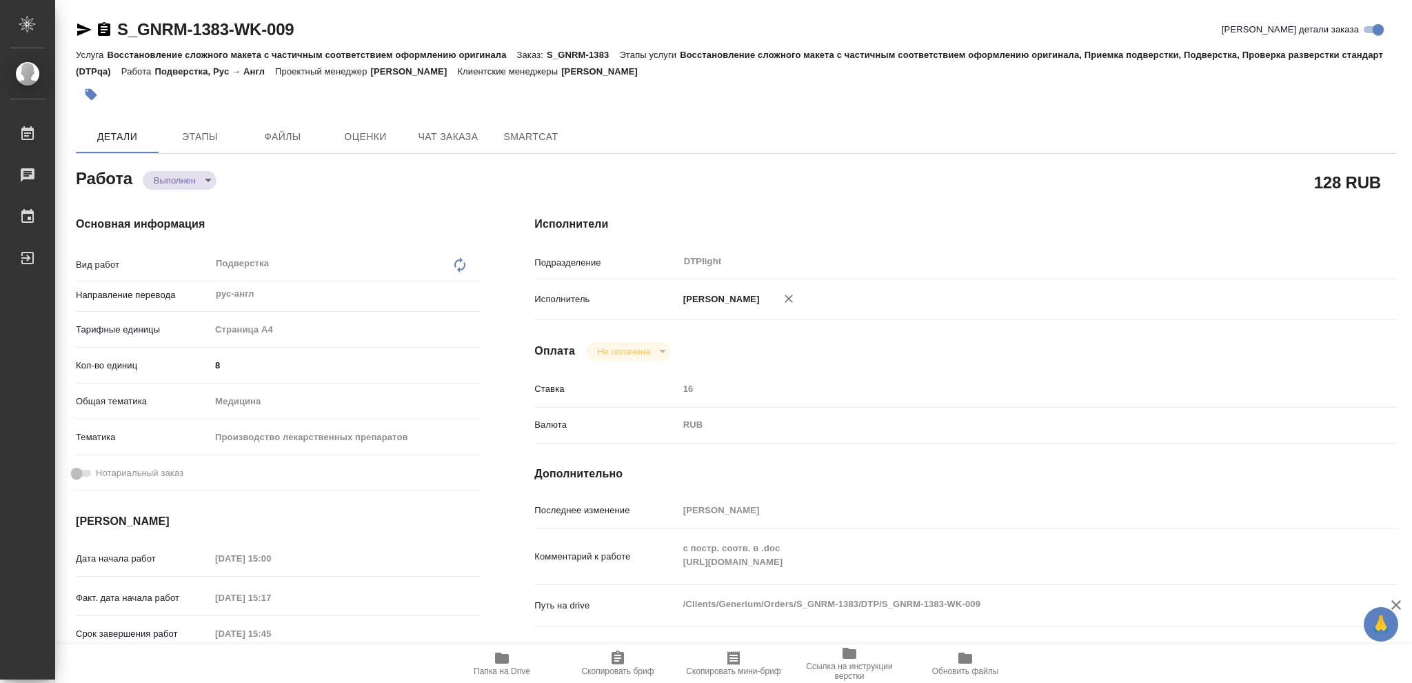
type textarea "x"
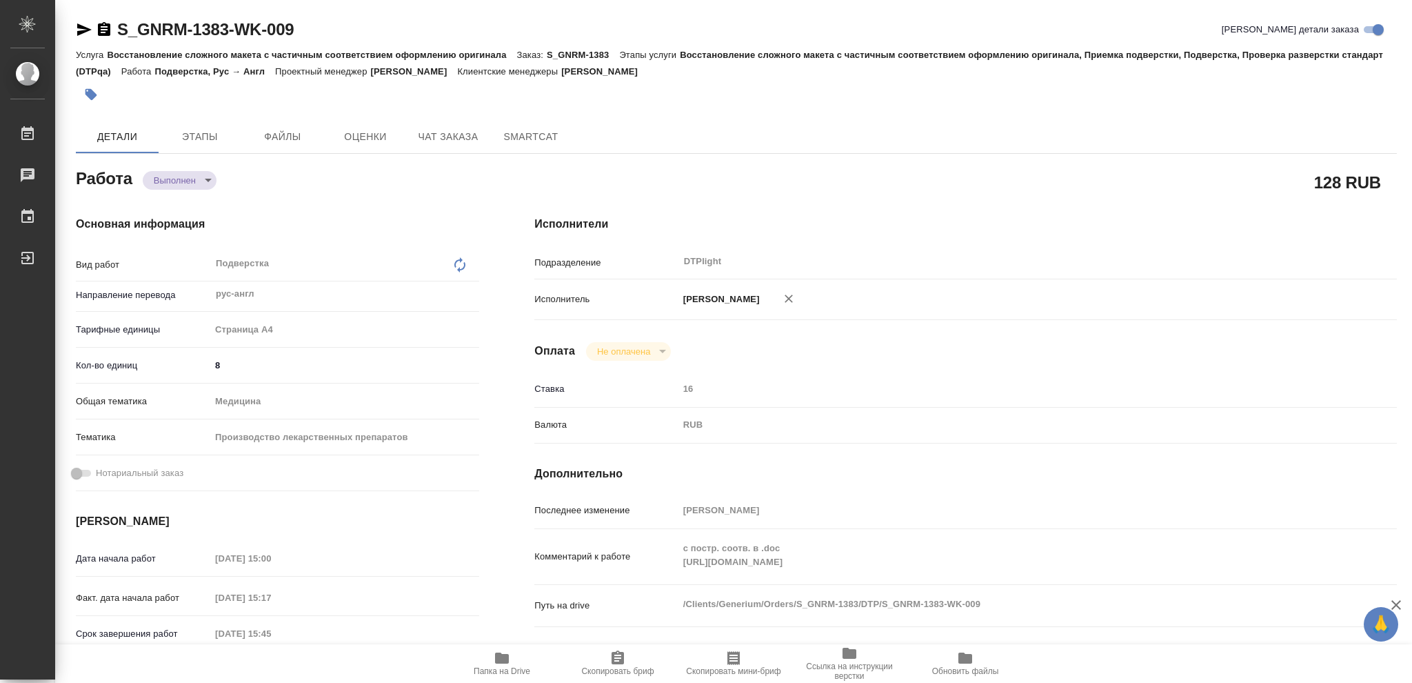
type textarea "x"
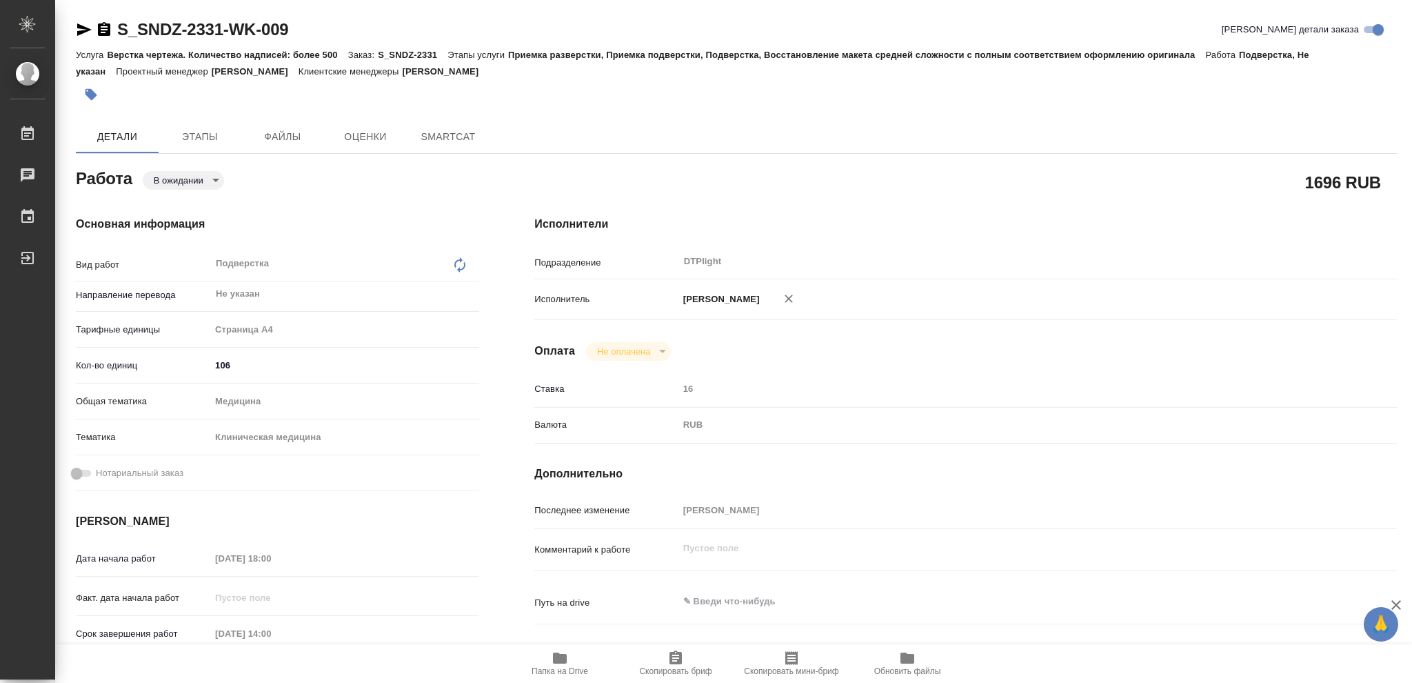
type textarea "x"
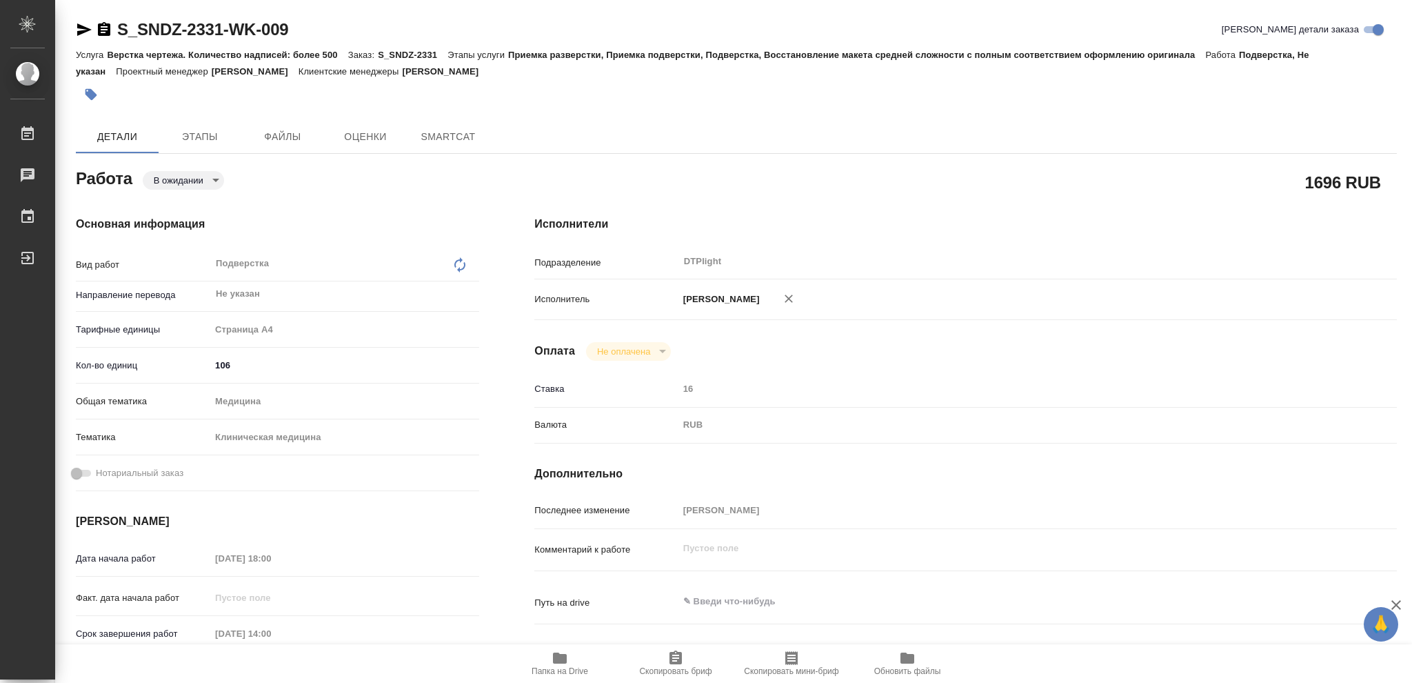
type textarea "x"
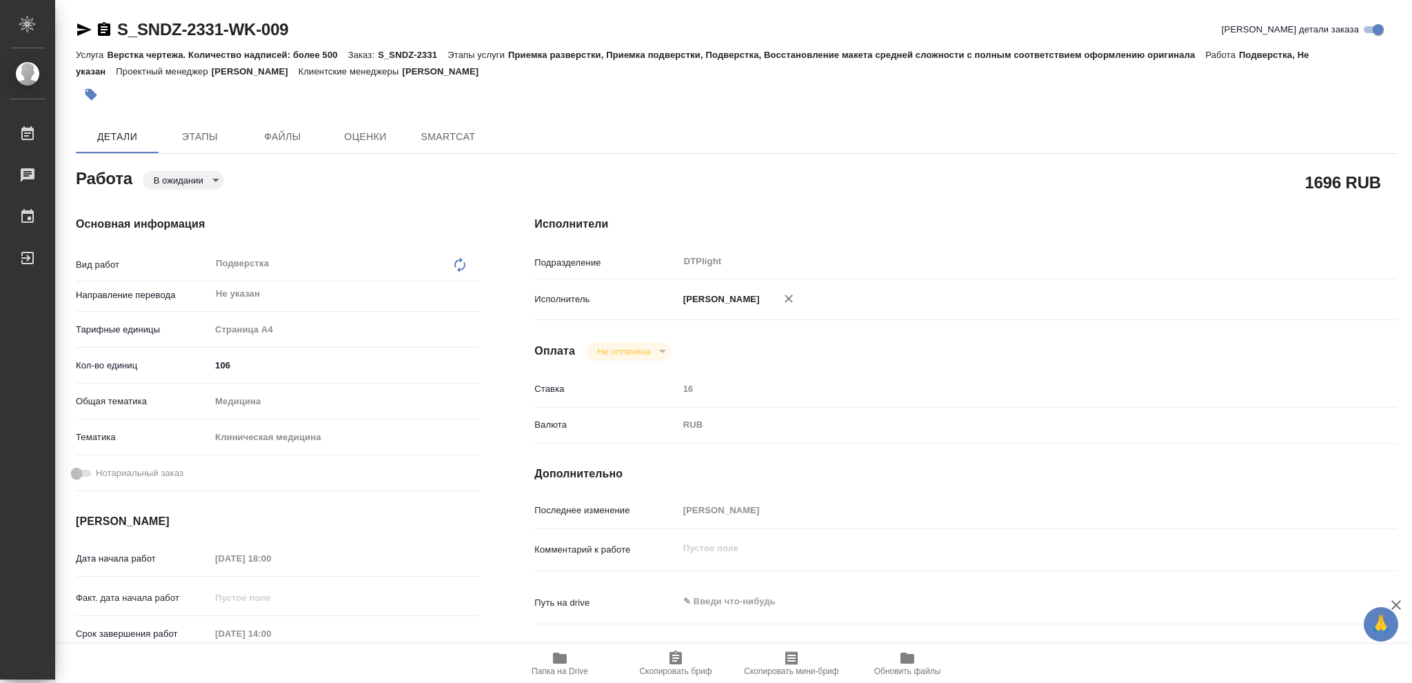
type textarea "x"
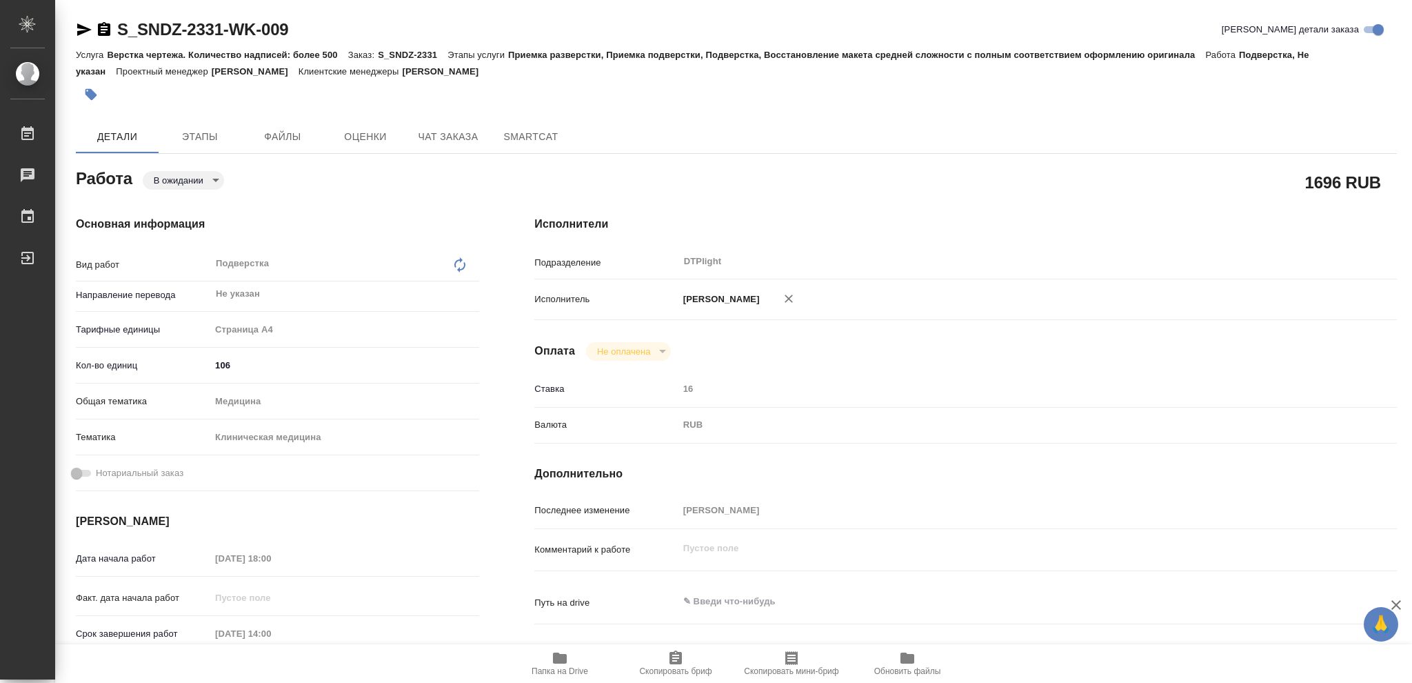
click at [542, 665] on span "Папка на Drive" at bounding box center [559, 663] width 99 height 26
type textarea "x"
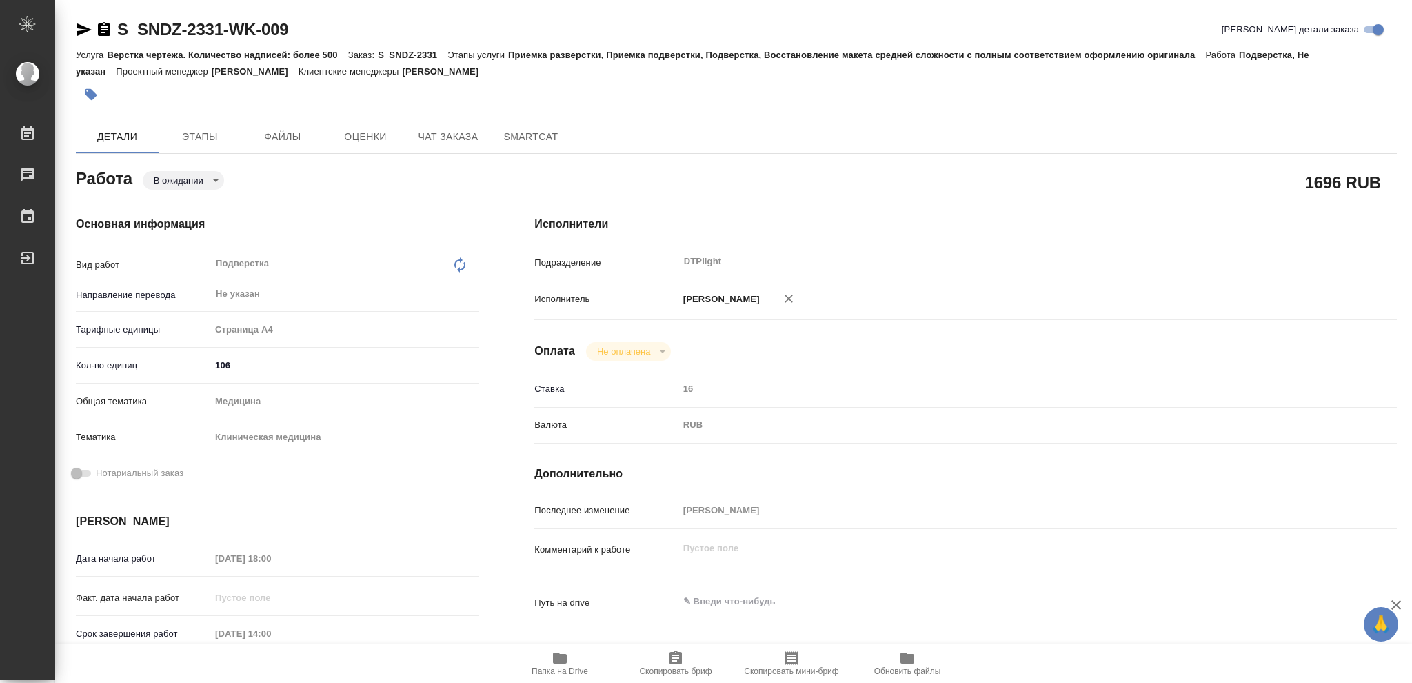
type textarea "x"
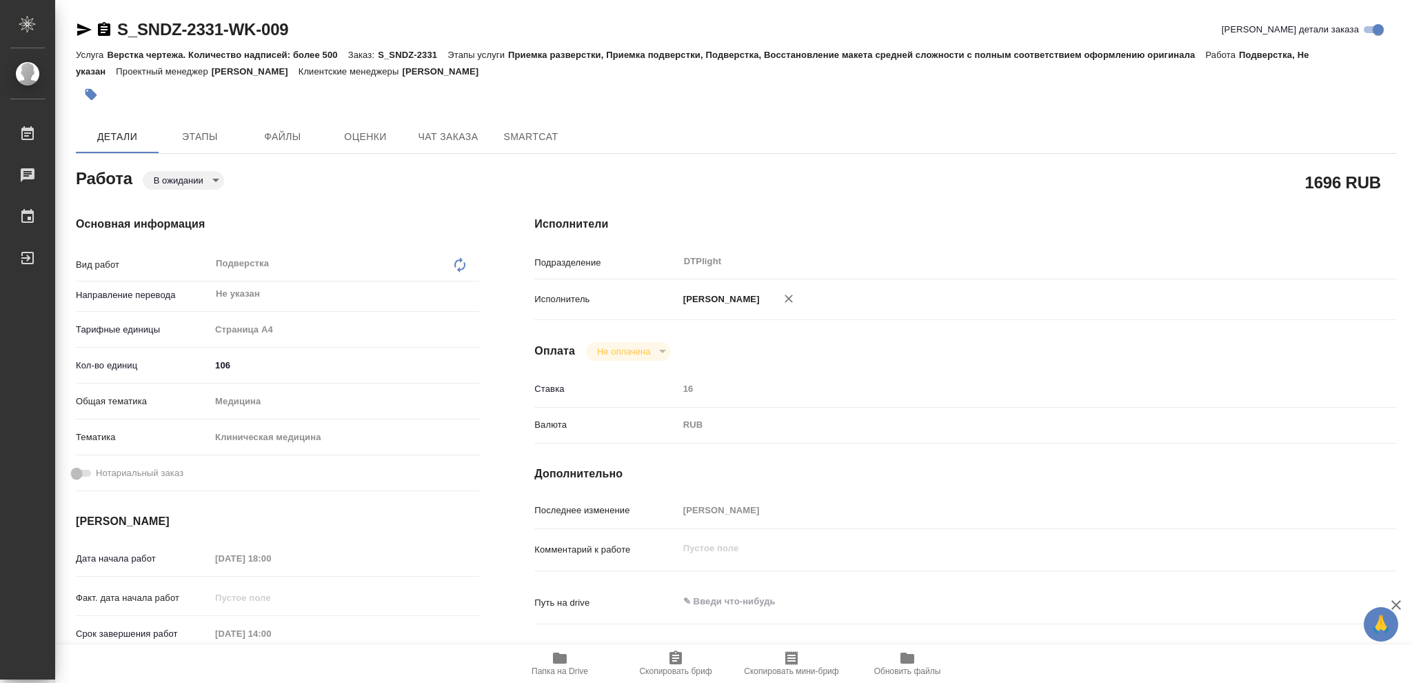
type textarea "x"
